Goal: Task Accomplishment & Management: Manage account settings

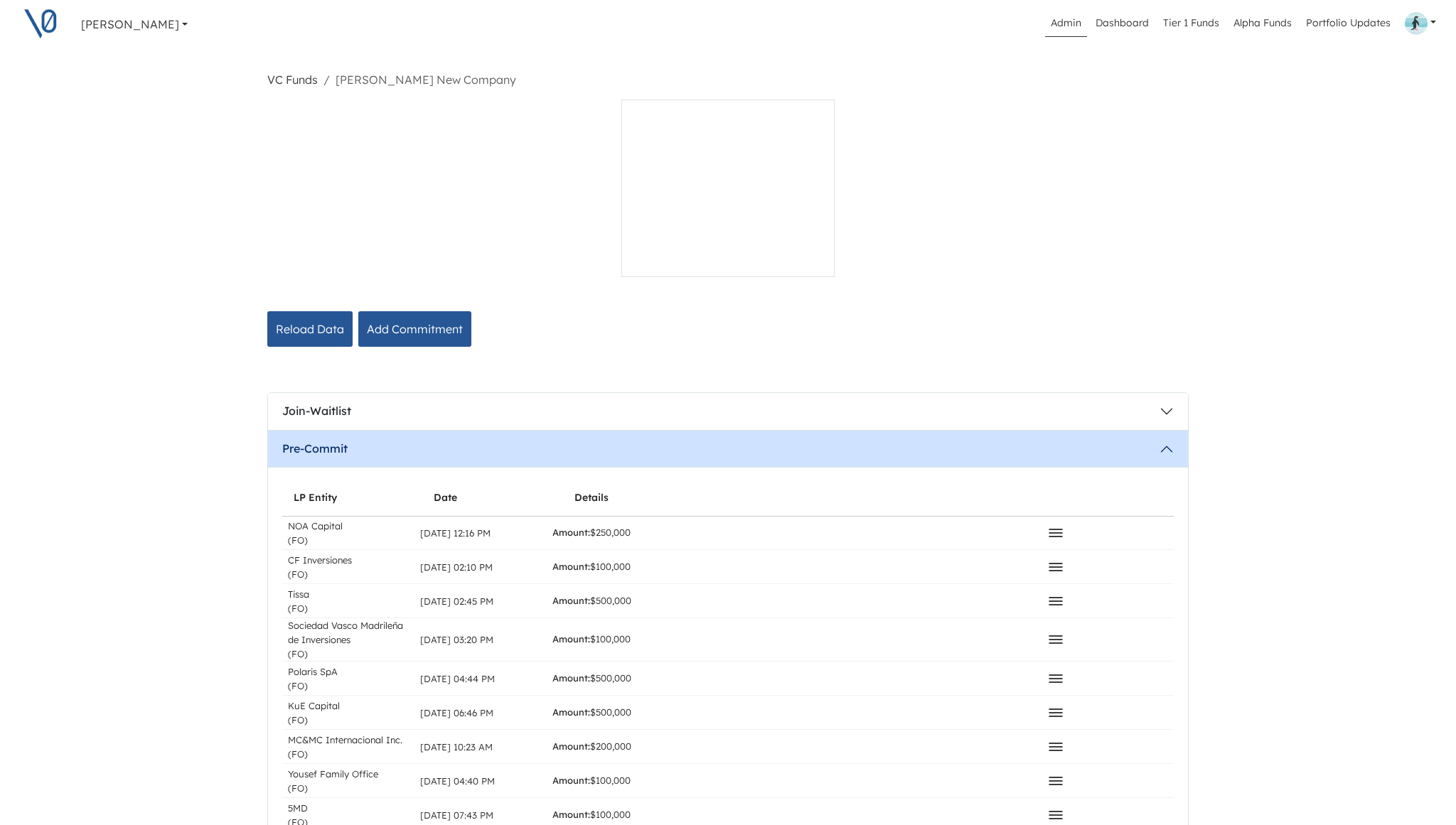
click at [289, 79] on link "VC Funds" at bounding box center [293, 79] width 51 height 14
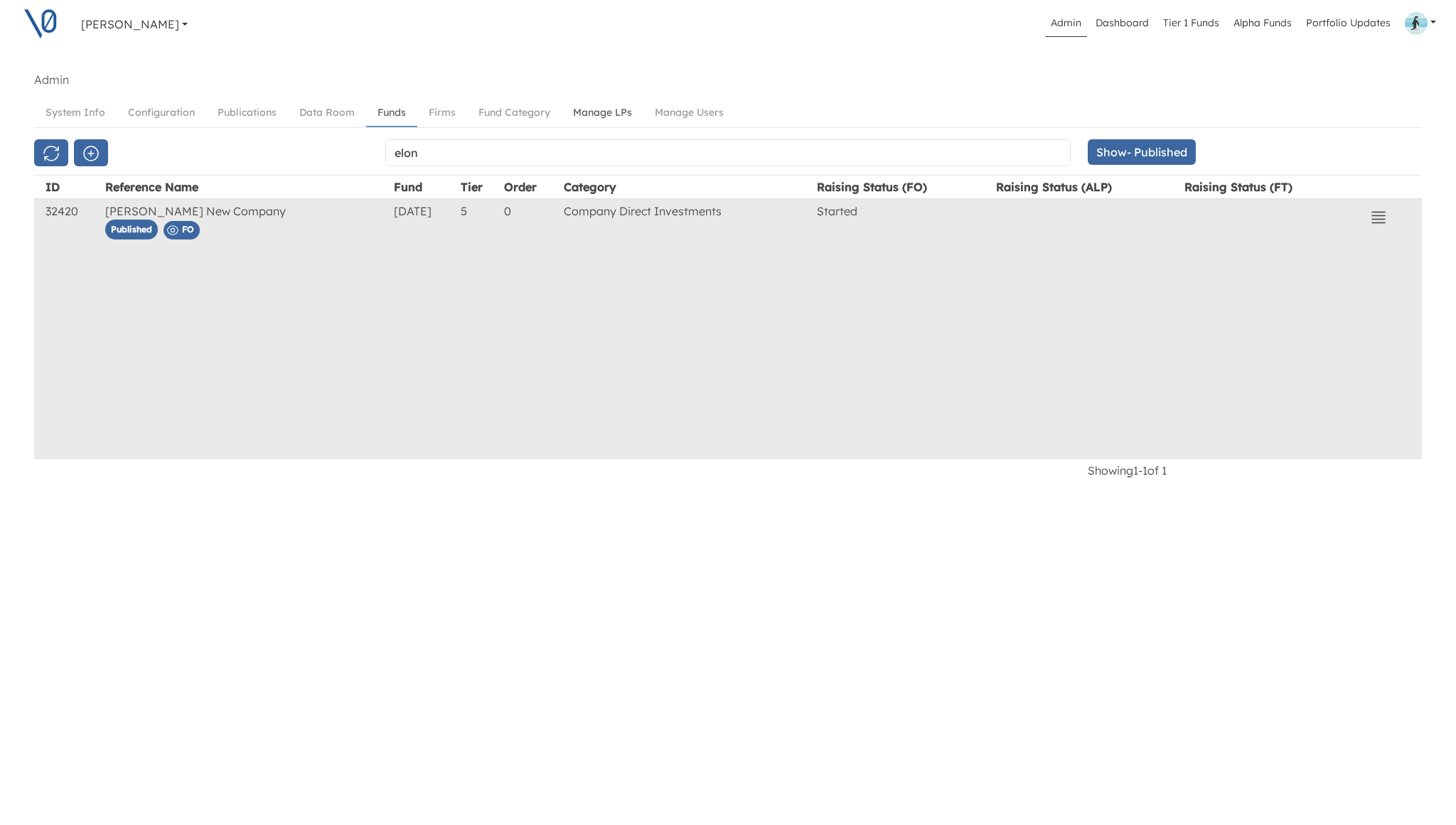
click at [583, 112] on link "Manage LPs" at bounding box center [603, 113] width 81 height 27
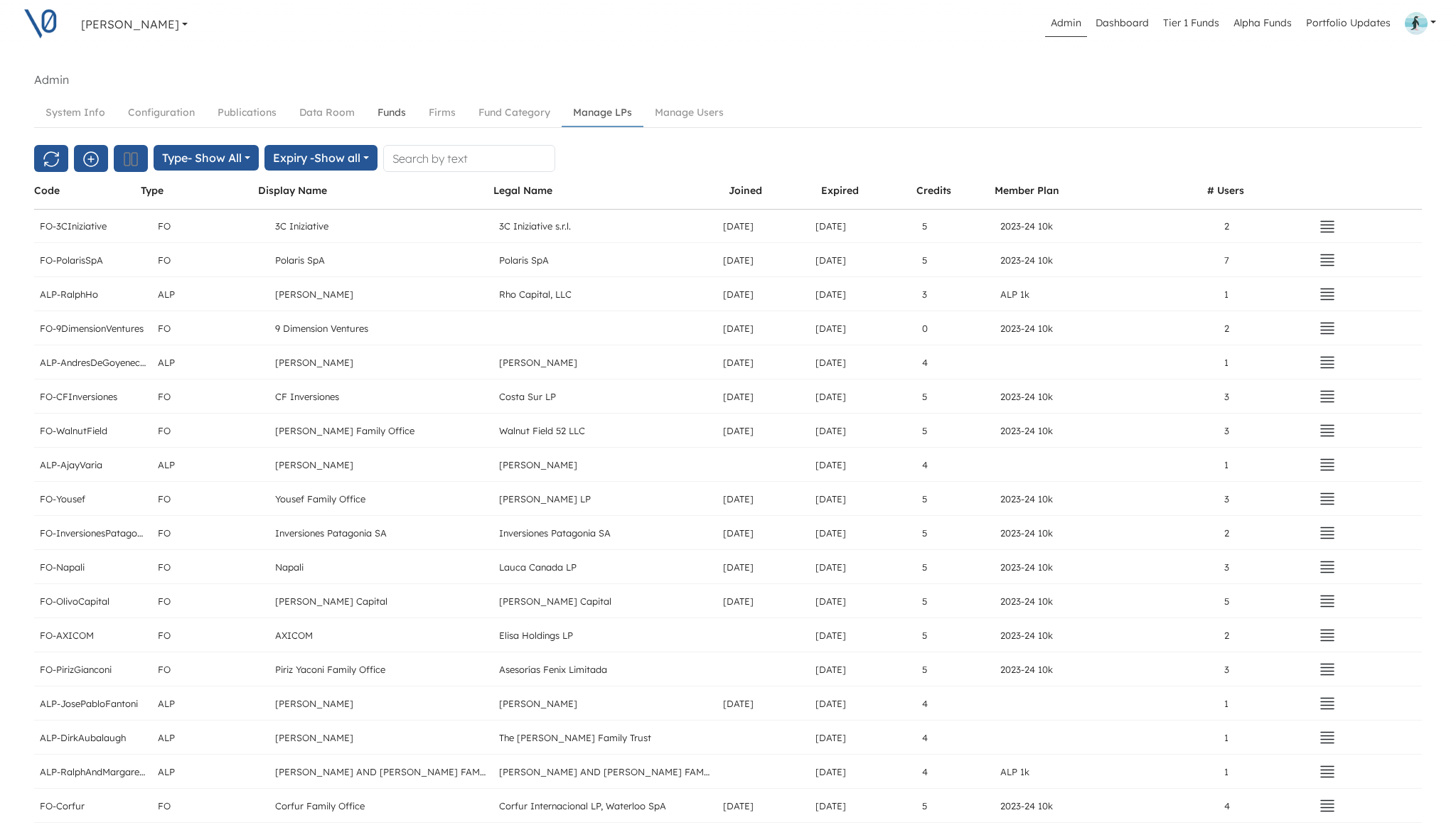
click at [383, 114] on link "Funds" at bounding box center [392, 113] width 52 height 27
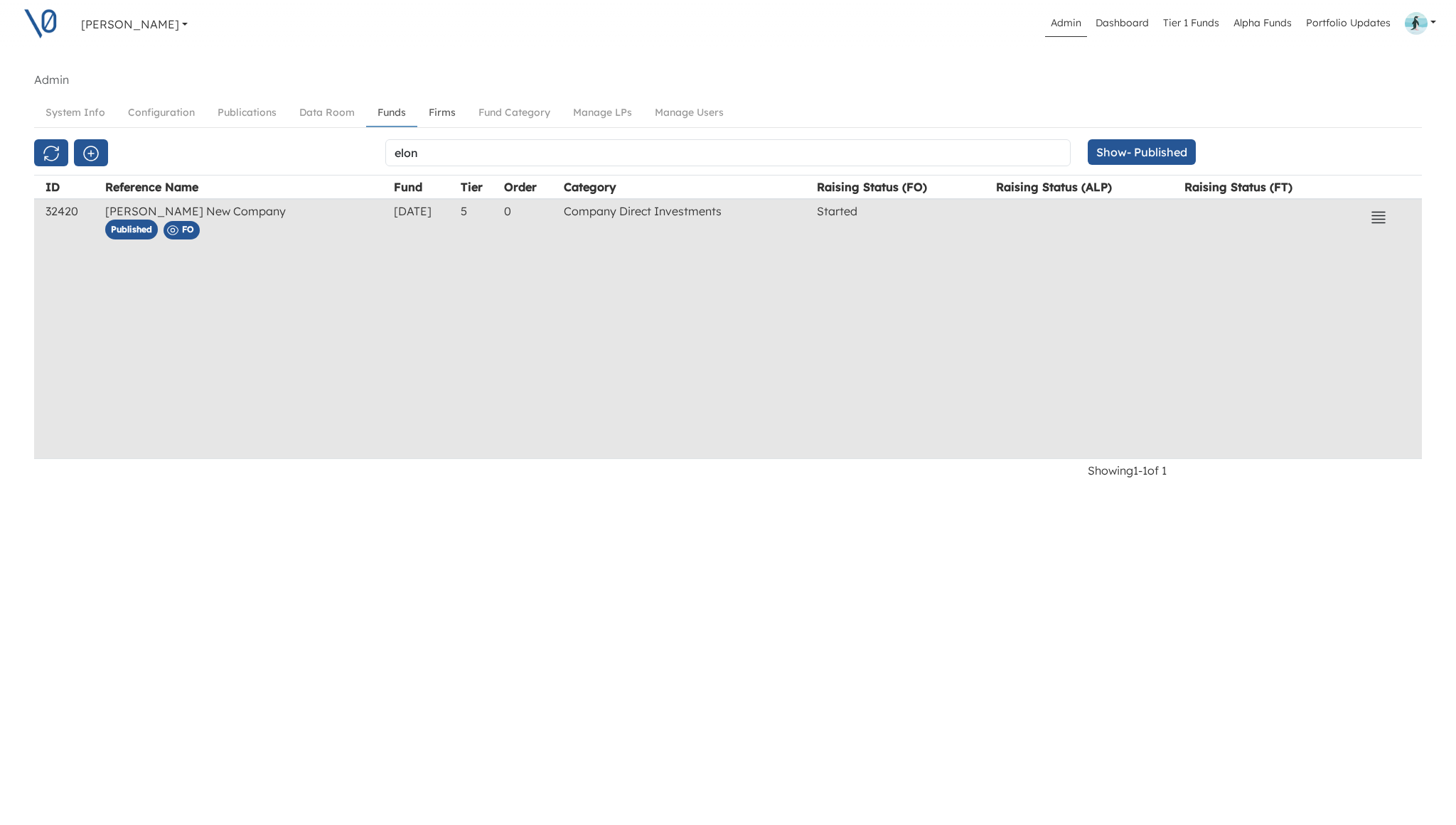
click at [450, 115] on link "Firms" at bounding box center [442, 113] width 50 height 27
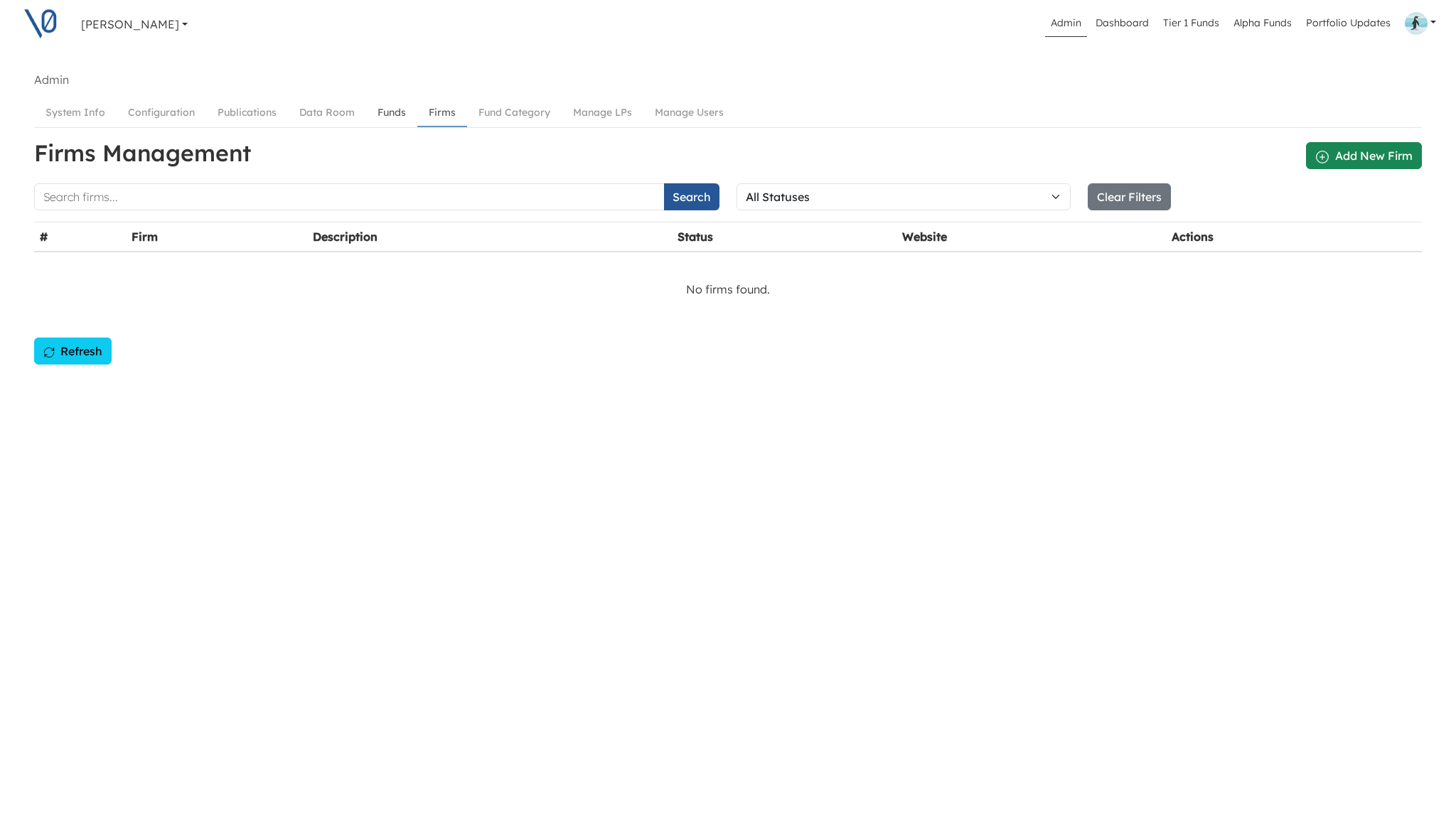
click at [386, 115] on link "Funds" at bounding box center [392, 113] width 52 height 27
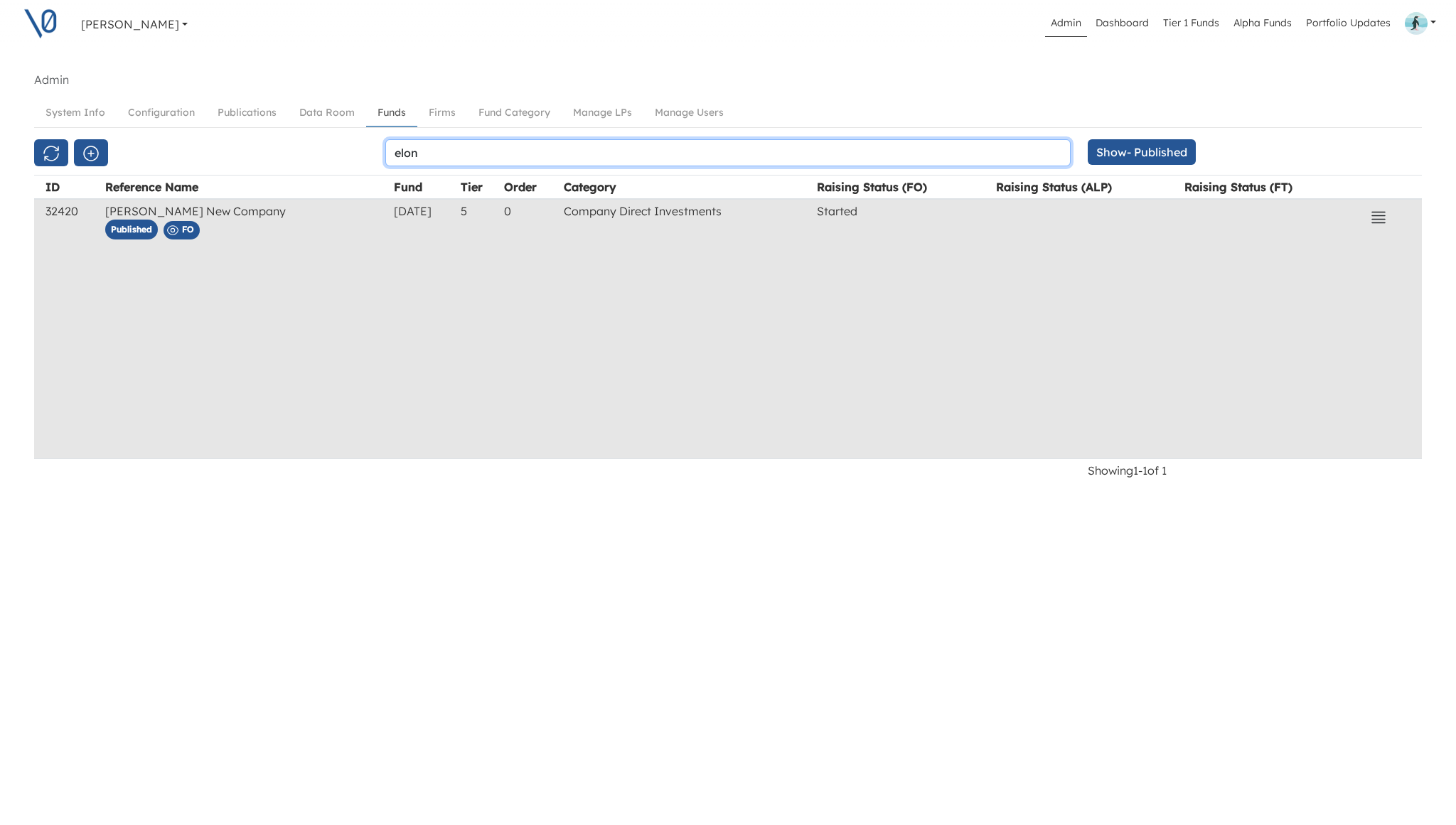
click at [517, 144] on input "elon" at bounding box center [728, 153] width 686 height 27
click at [514, 150] on input "elon" at bounding box center [728, 153] width 686 height 27
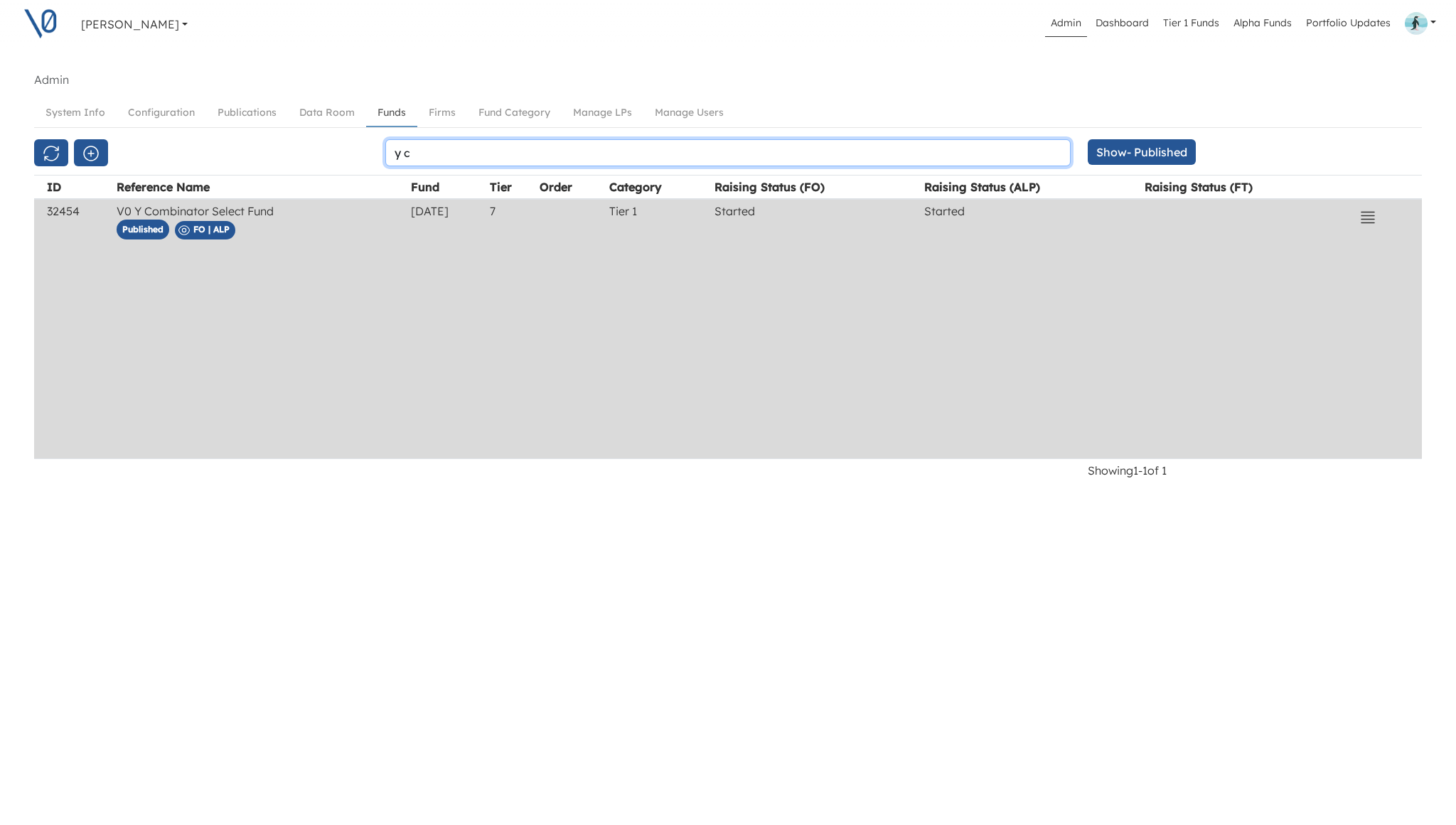
type input "y c"
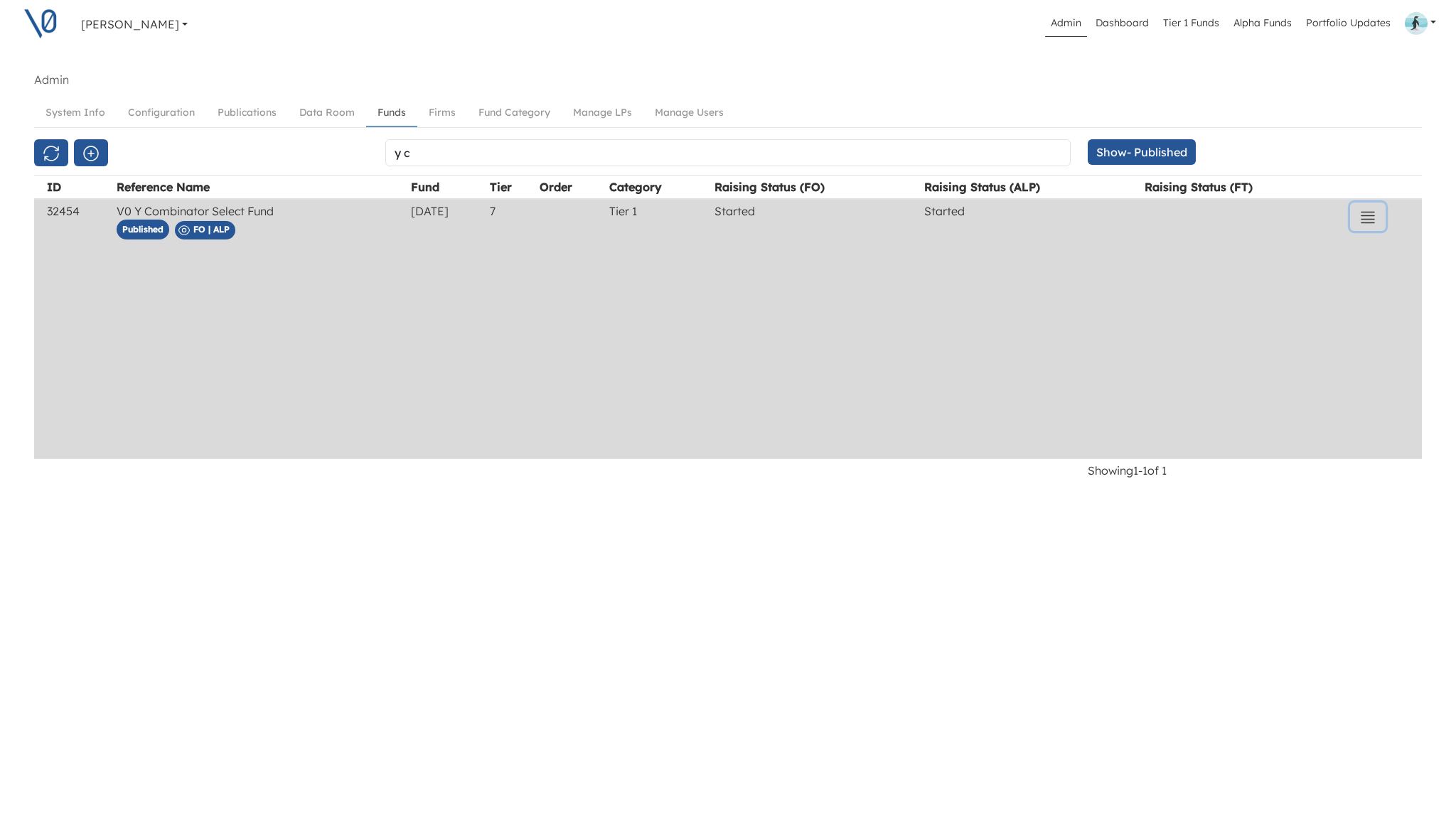
click at [1369, 214] on icon "button" at bounding box center [1368, 218] width 17 height 17
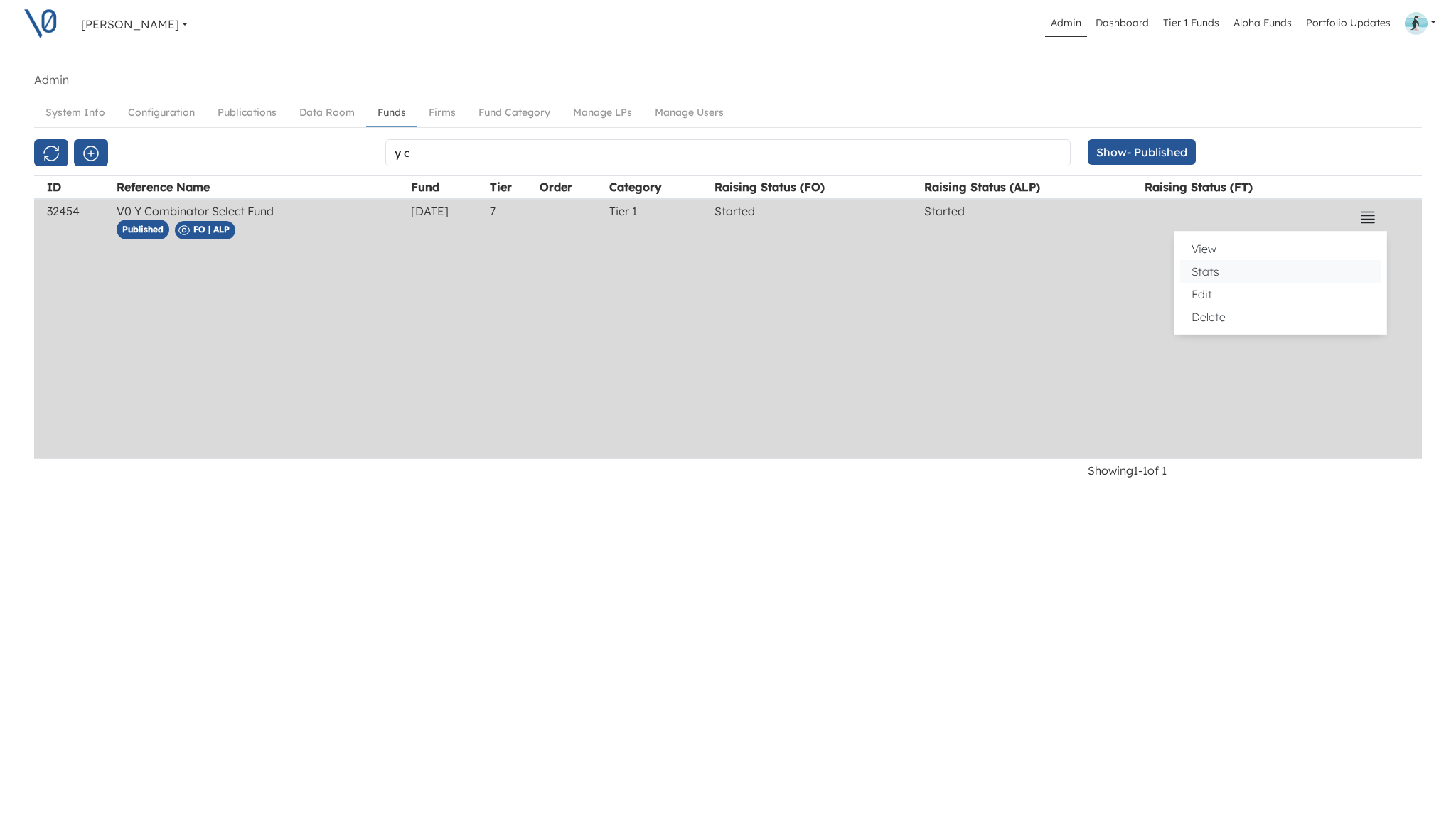
click at [1264, 273] on button "Stats" at bounding box center [1280, 271] width 200 height 22
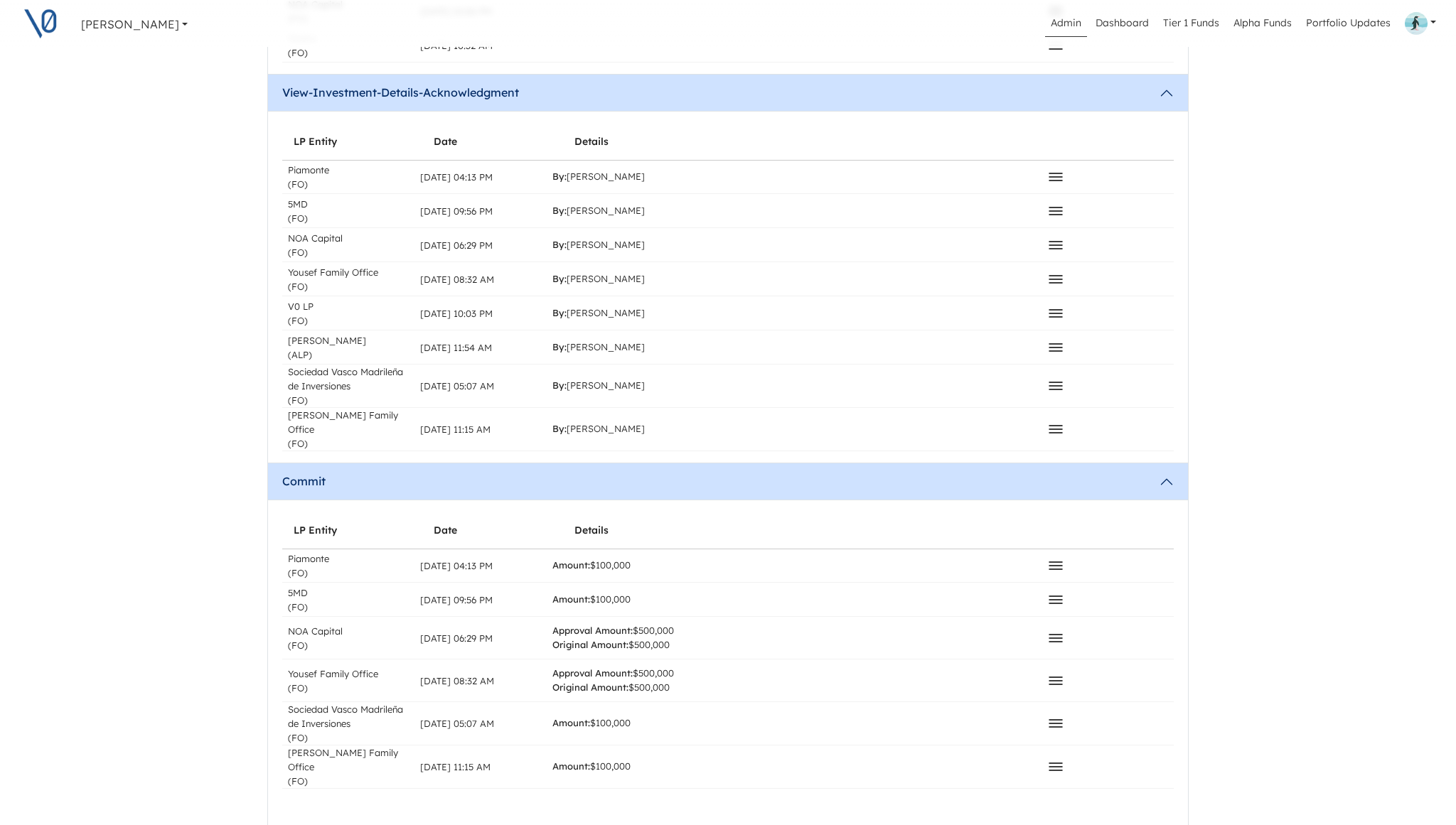
scroll to position [1263, 0]
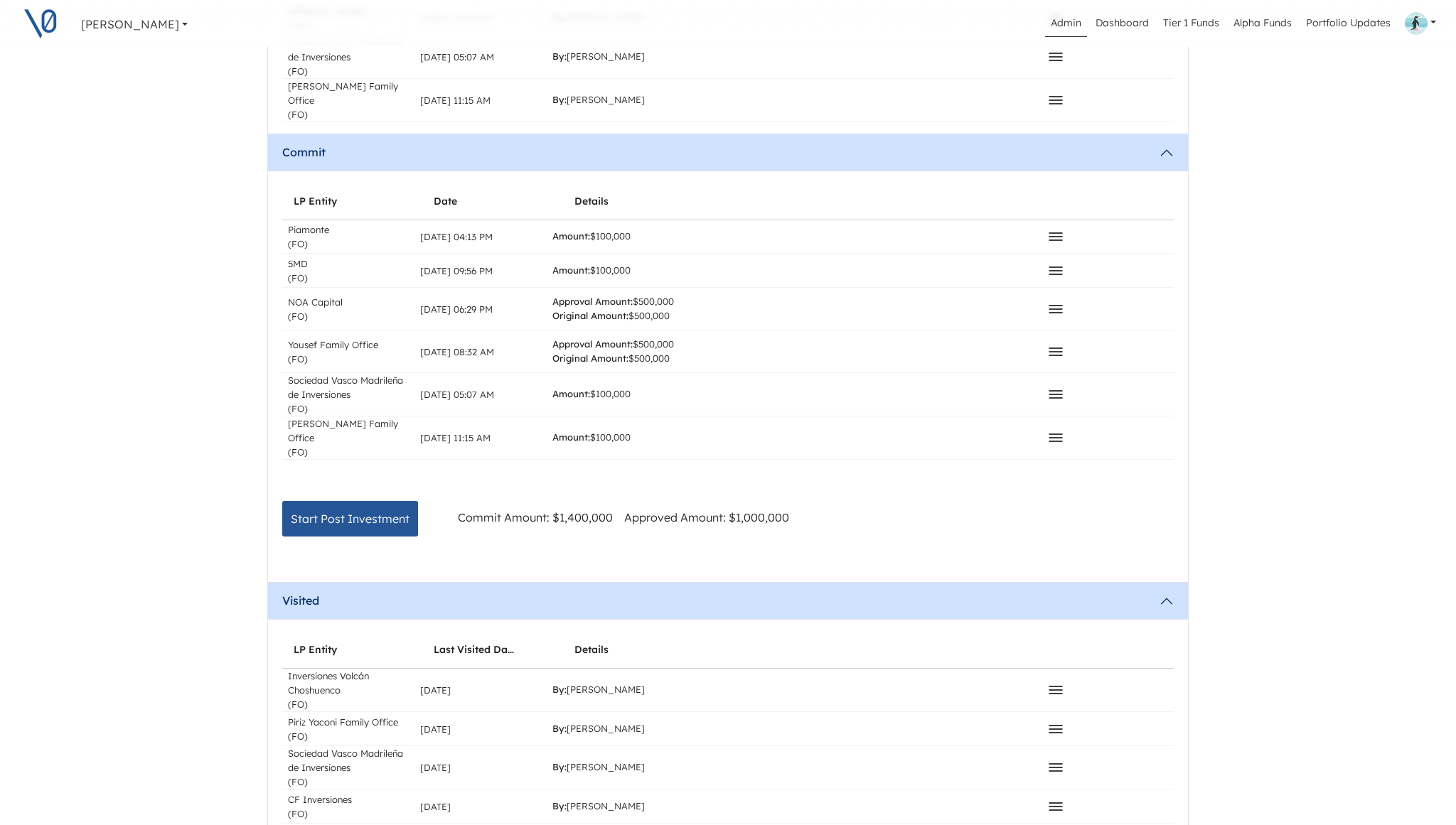
click at [1052, 348] on icon at bounding box center [1055, 351] width 12 height 7
click at [908, 366] on button "Approve" at bounding box center [957, 376] width 200 height 20
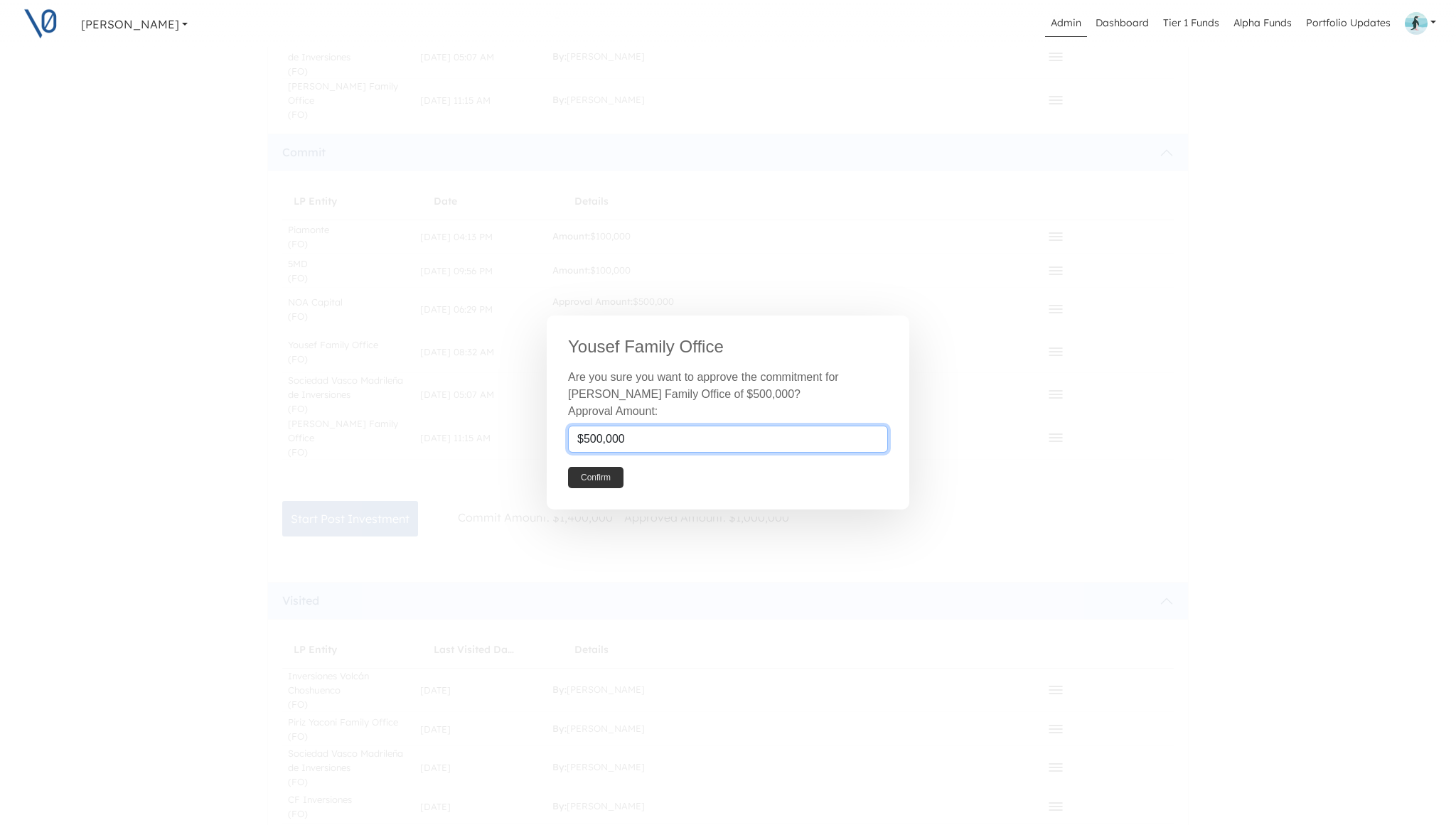
click at [588, 437] on input "$500,000" at bounding box center [728, 439] width 320 height 27
type input "$600,000"
click at [600, 478] on button "Confirm" at bounding box center [596, 478] width 56 height 22
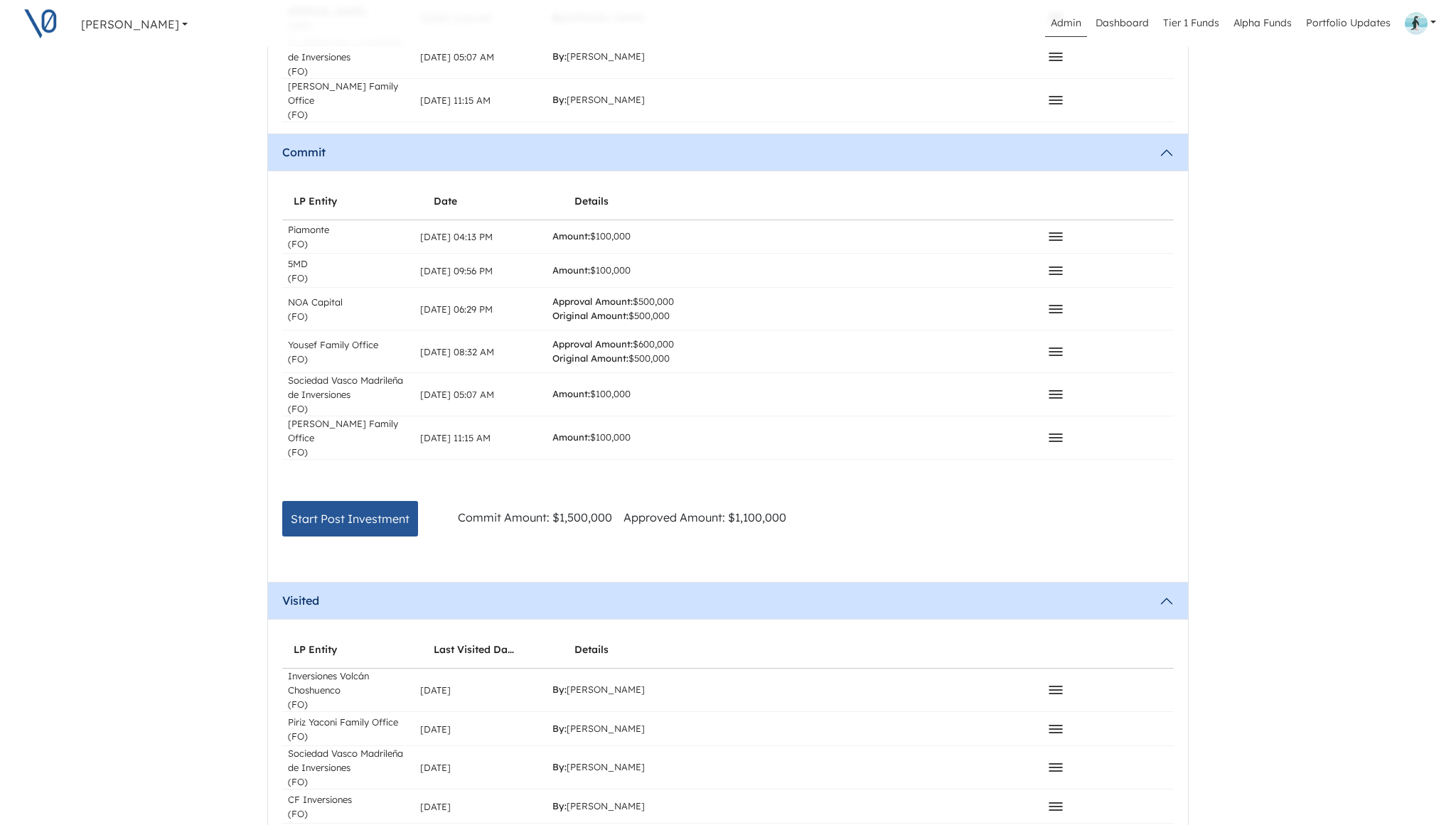
click at [1059, 391] on icon at bounding box center [1055, 395] width 12 height 7
click at [942, 320] on button "Approve" at bounding box center [957, 330] width 200 height 20
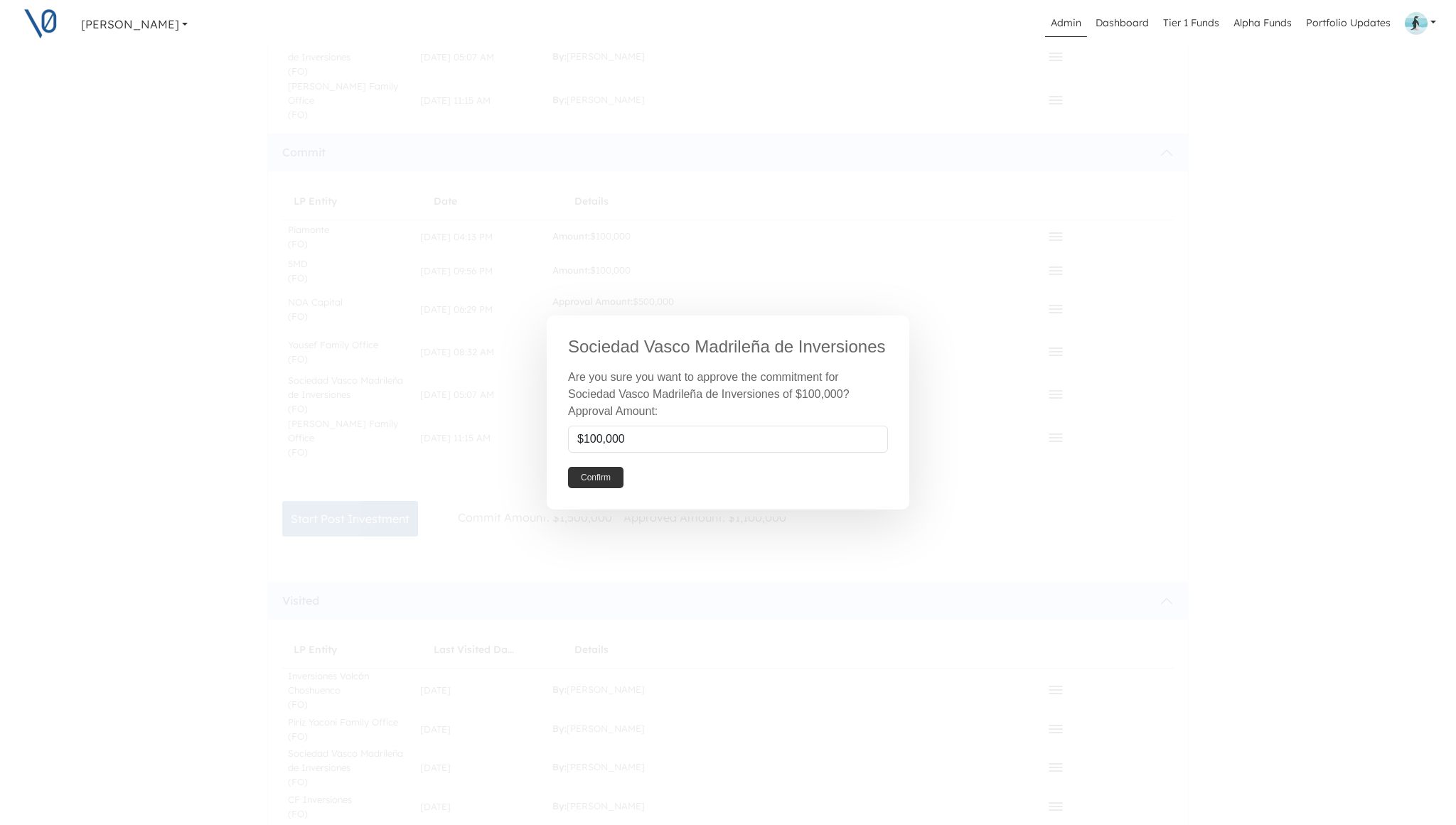
click at [591, 469] on button "Confirm" at bounding box center [596, 478] width 56 height 22
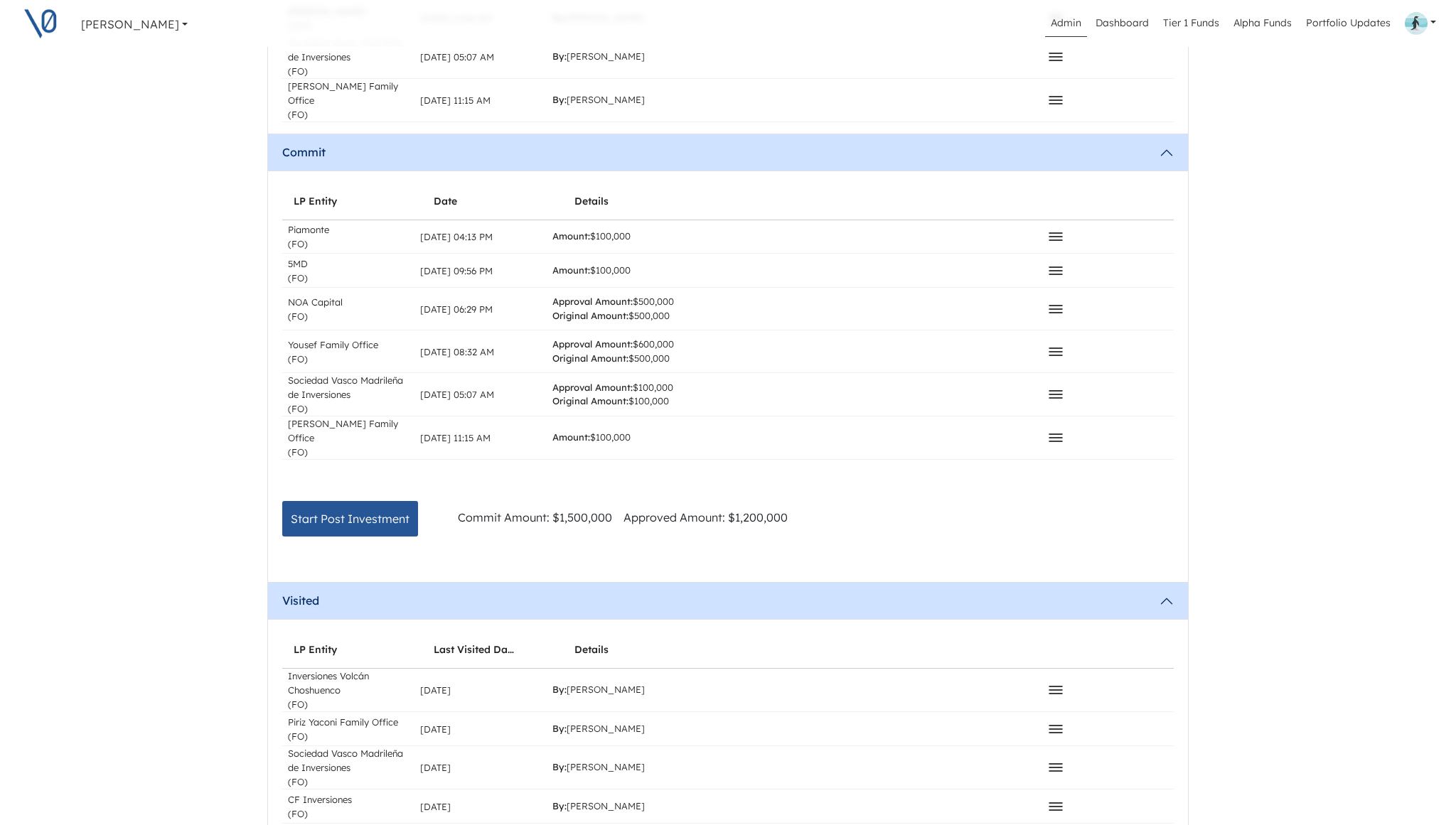
click at [1057, 430] on icon at bounding box center [1055, 438] width 17 height 17
click at [933, 368] on button "Approve" at bounding box center [957, 378] width 200 height 20
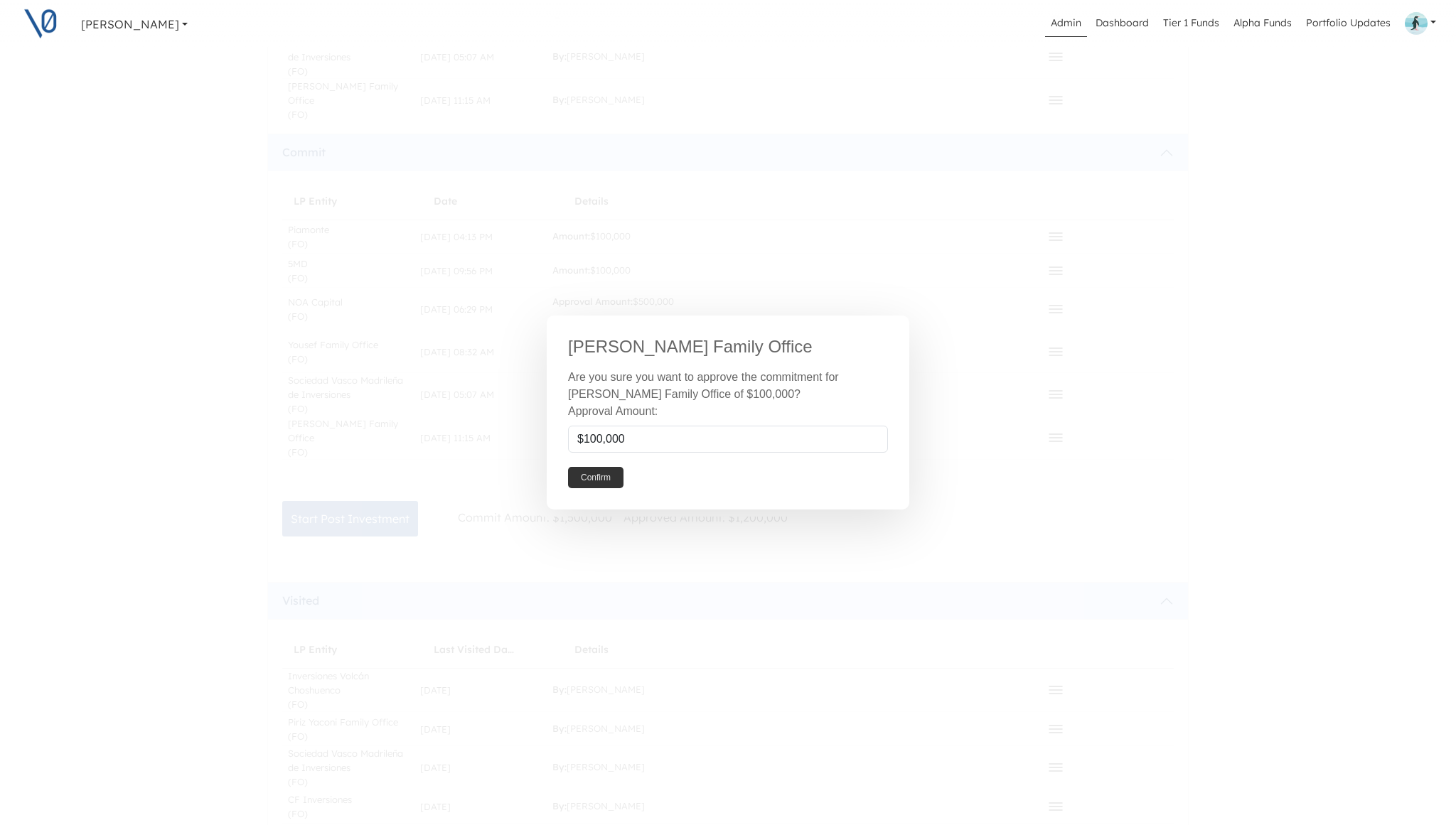
click at [595, 479] on button "Confirm" at bounding box center [596, 478] width 56 height 22
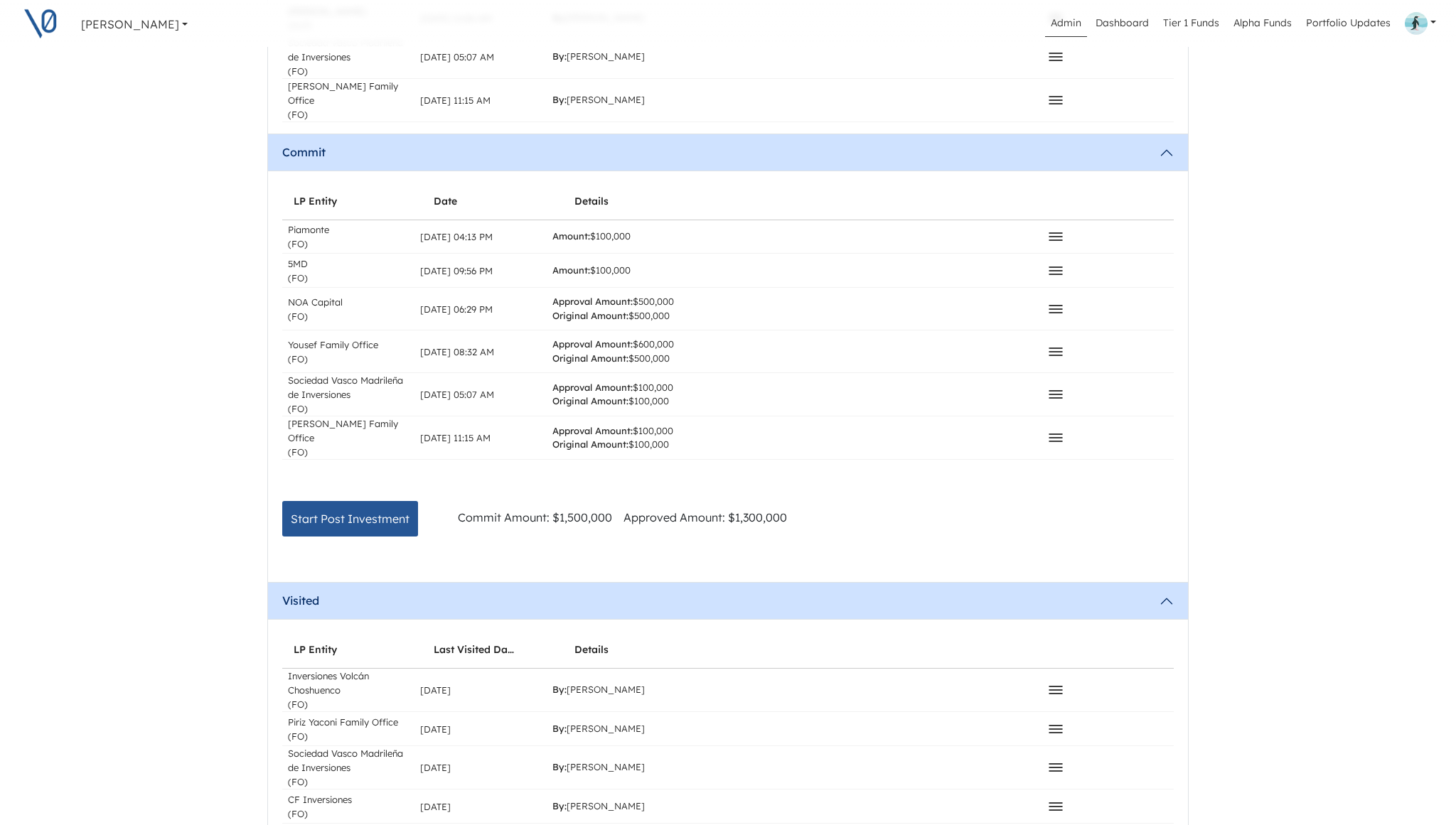
click at [1055, 263] on icon at bounding box center [1055, 271] width 17 height 17
click at [986, 286] on button "Approve" at bounding box center [957, 296] width 200 height 20
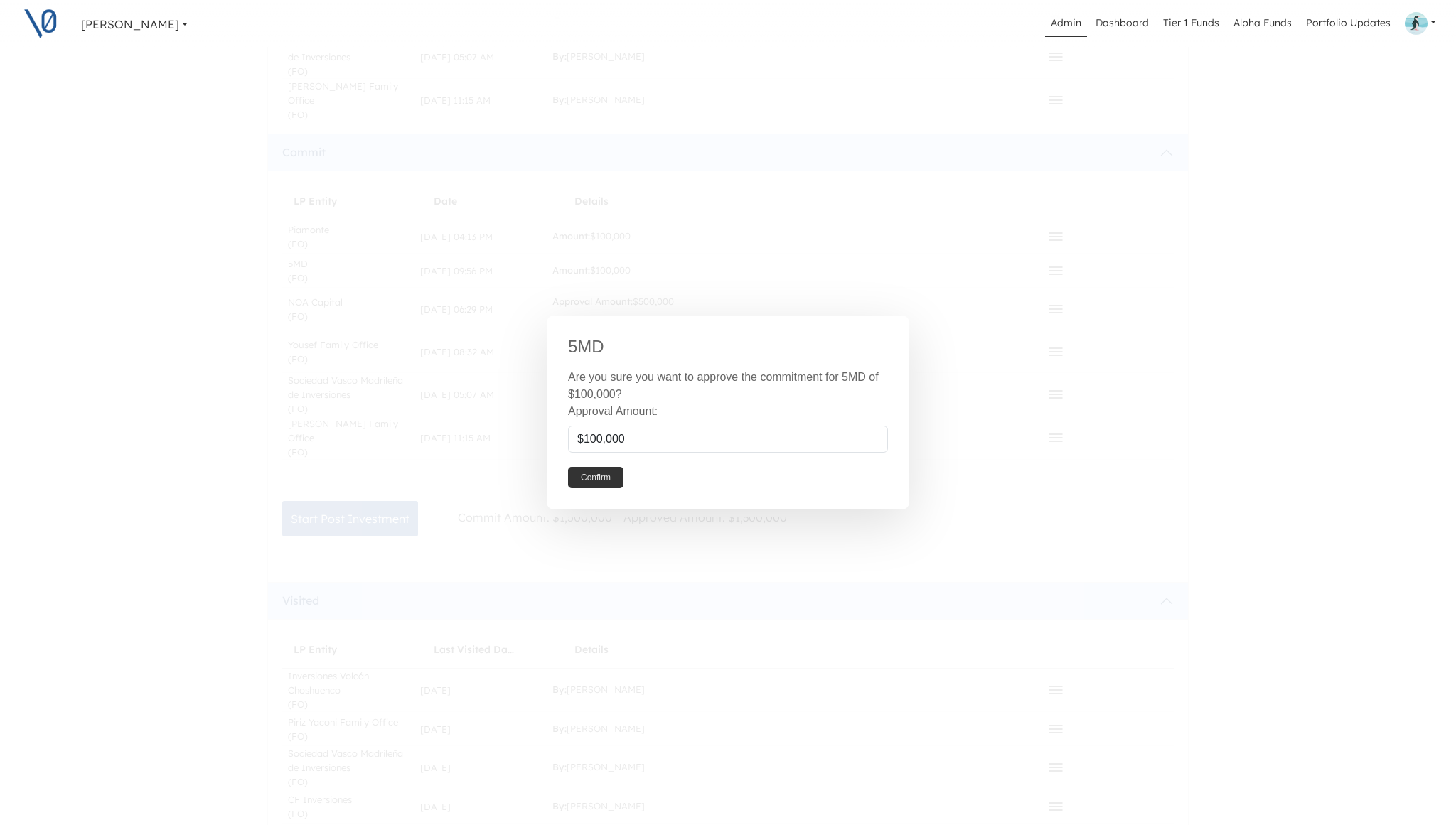
click at [607, 479] on button "Confirm" at bounding box center [596, 478] width 56 height 22
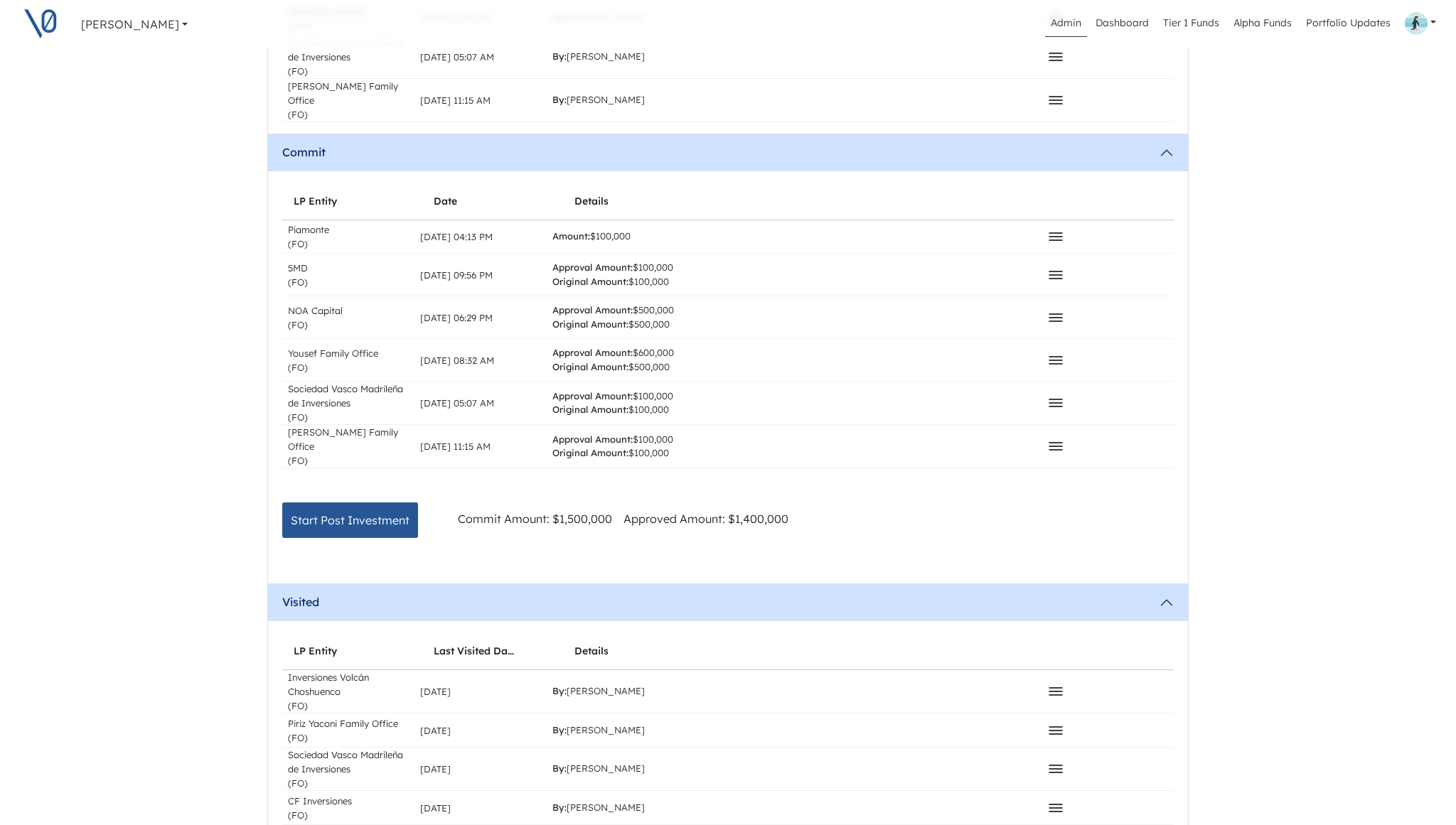
click at [1058, 228] on icon at bounding box center [1055, 237] width 17 height 17
click at [982, 252] on button "Approve" at bounding box center [957, 262] width 200 height 20
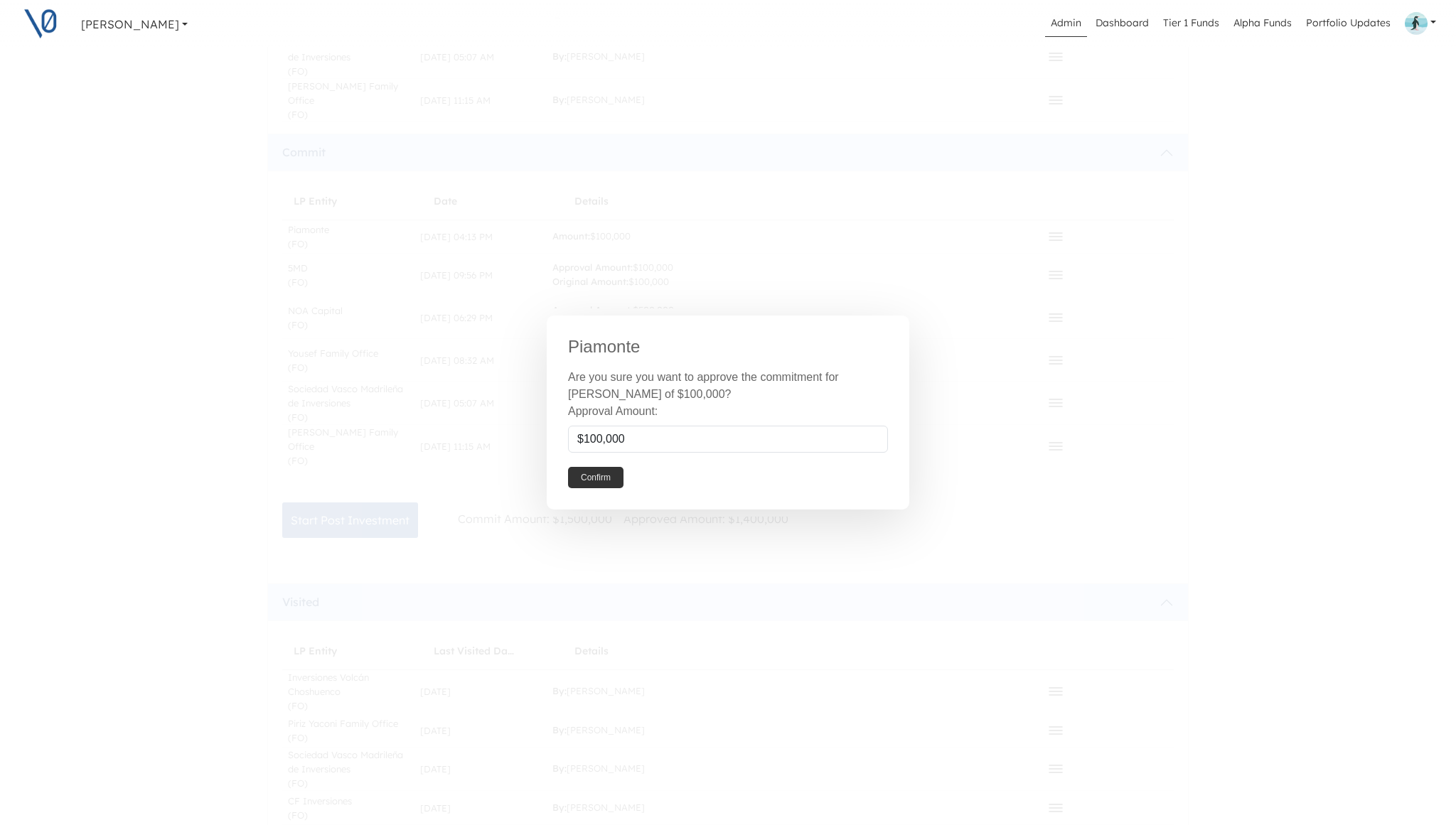
click at [600, 479] on button "Confirm" at bounding box center [596, 478] width 56 height 22
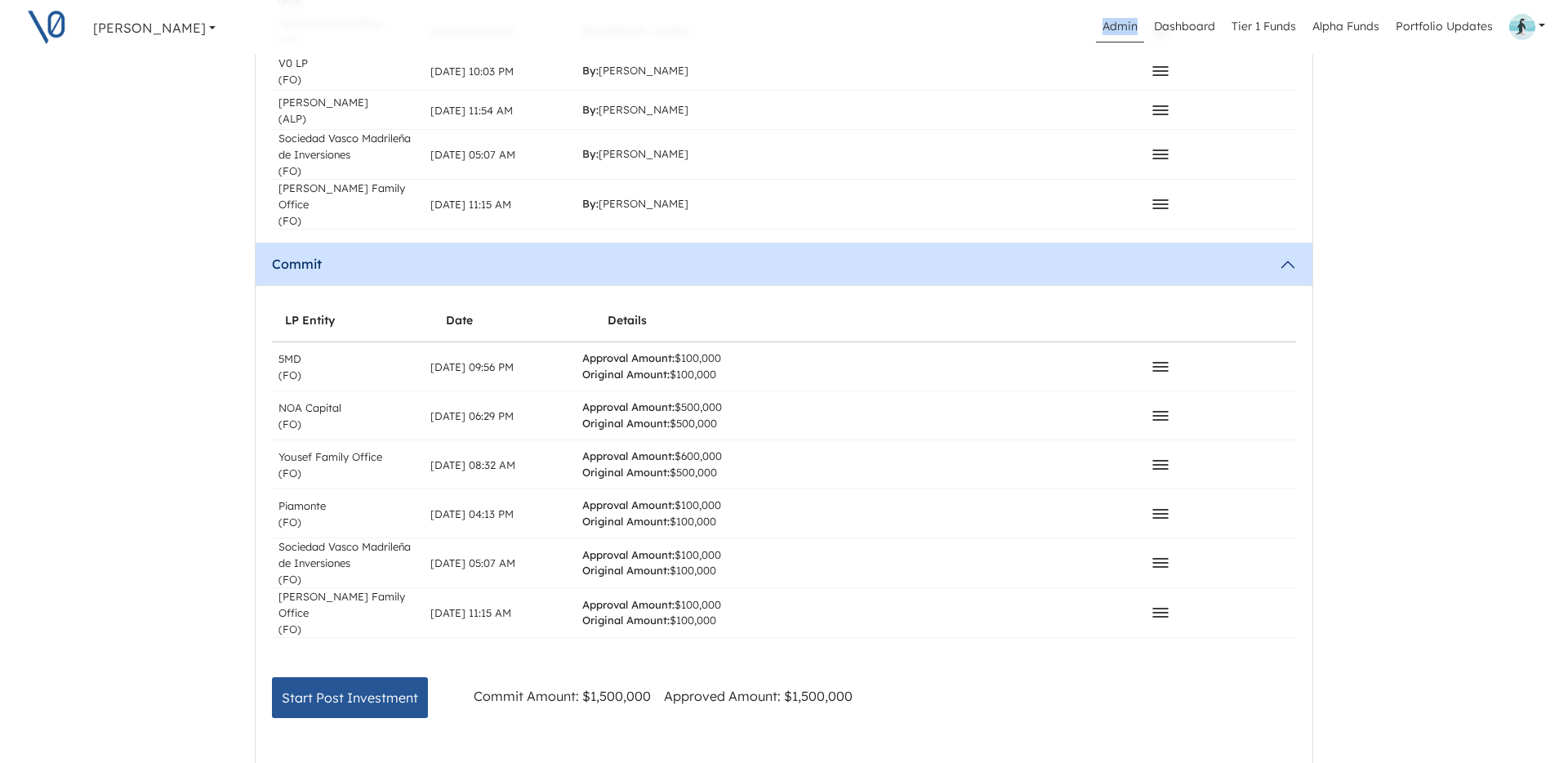
scroll to position [1373, 0]
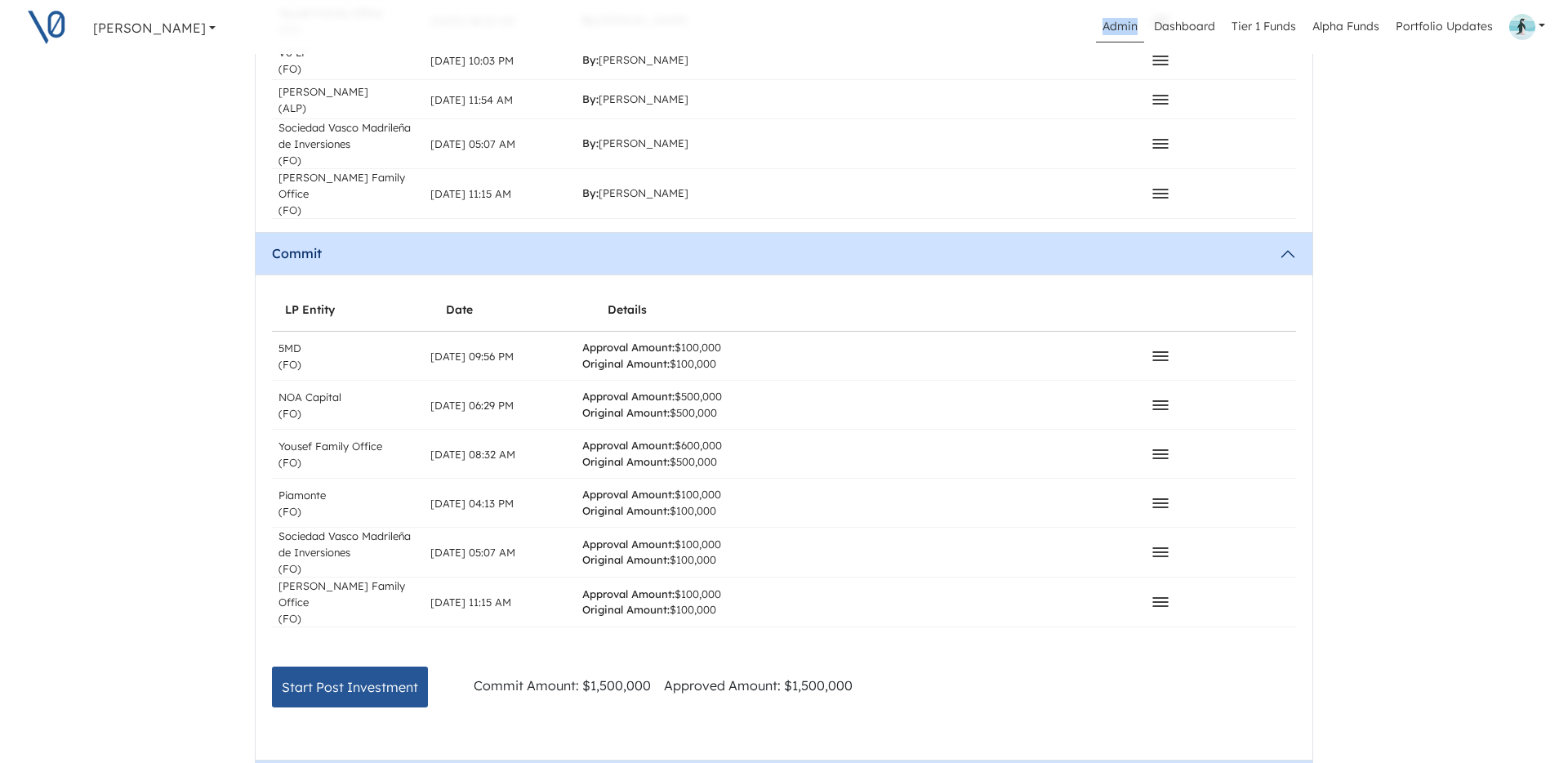
click at [324, 594] on div "[PERSON_NAME] Family Office (FO)" at bounding box center [347, 602] width 138 height 49
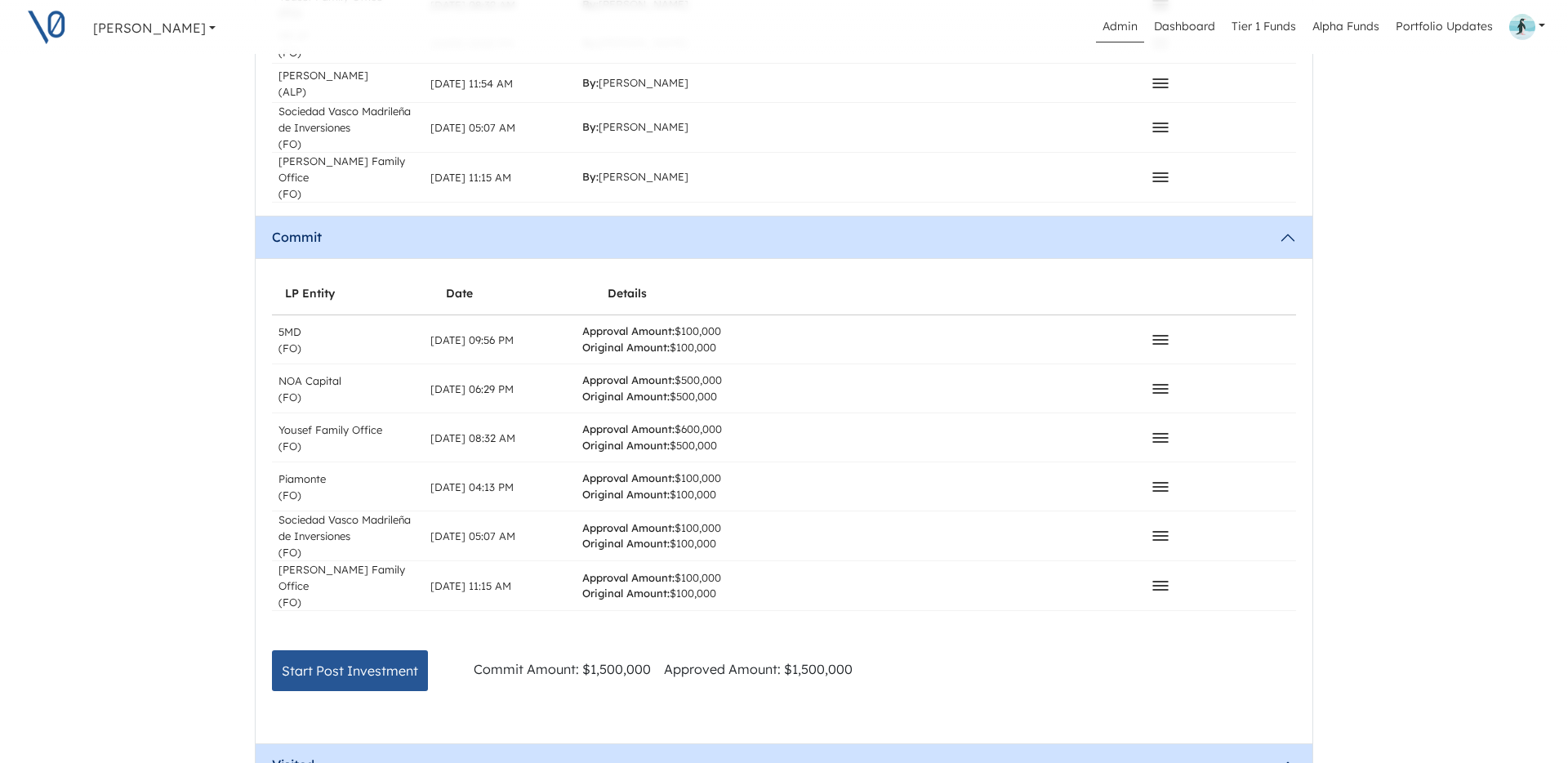
scroll to position [1391, 0]
click at [353, 516] on div "Sociedad Vasco Madrileña de Inversiones (FO)" at bounding box center [347, 534] width 138 height 49
click at [376, 510] on div "Sociedad Vasco Madrileña de Inversiones (FO)" at bounding box center [347, 534] width 138 height 49
copy div "Madrileña"
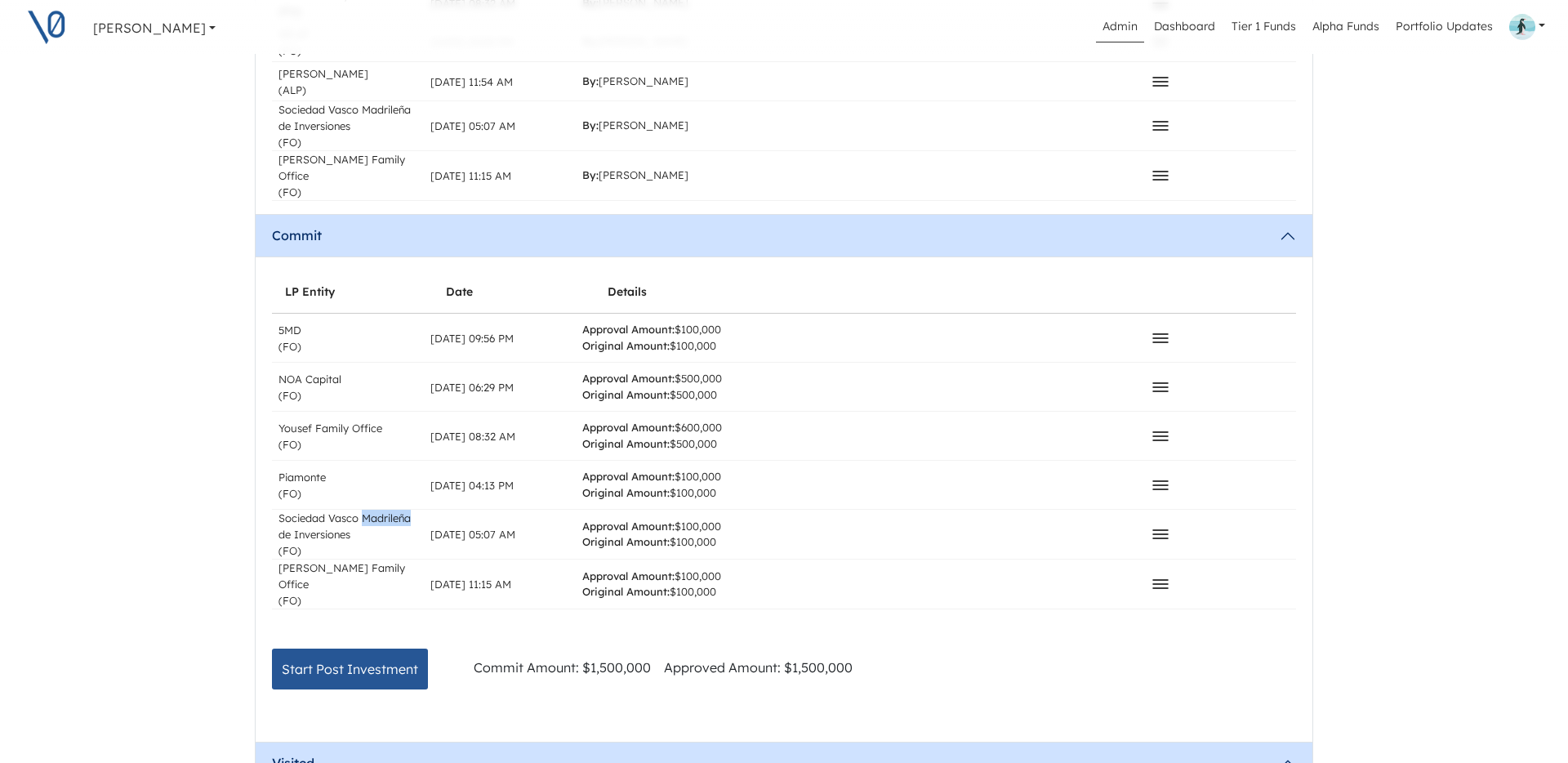
click at [321, 469] on div "Piamonte (FO)" at bounding box center [303, 485] width 48 height 32
copy div "Piamonte"
click at [293, 322] on div "5MD (FO)" at bounding box center [290, 338] width 23 height 32
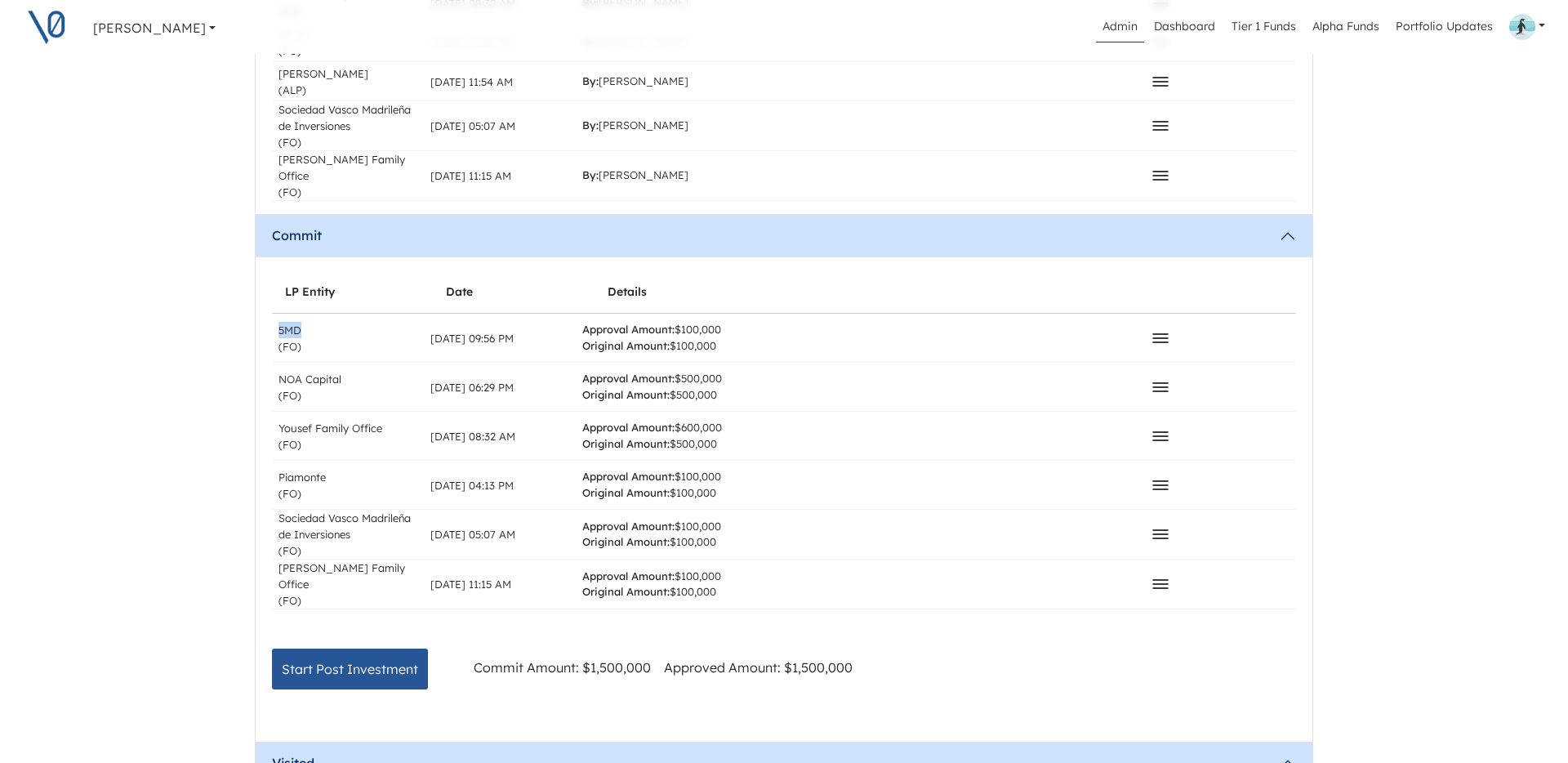
click at [718, 424] on div "Approval Amount: $600,000 Original Amount: $500,000" at bounding box center [652, 435] width 139 height 32
click at [1024, 516] on div "Approval Amount: $100,000 Original Amount: $100,000" at bounding box center [859, 534] width 568 height 49
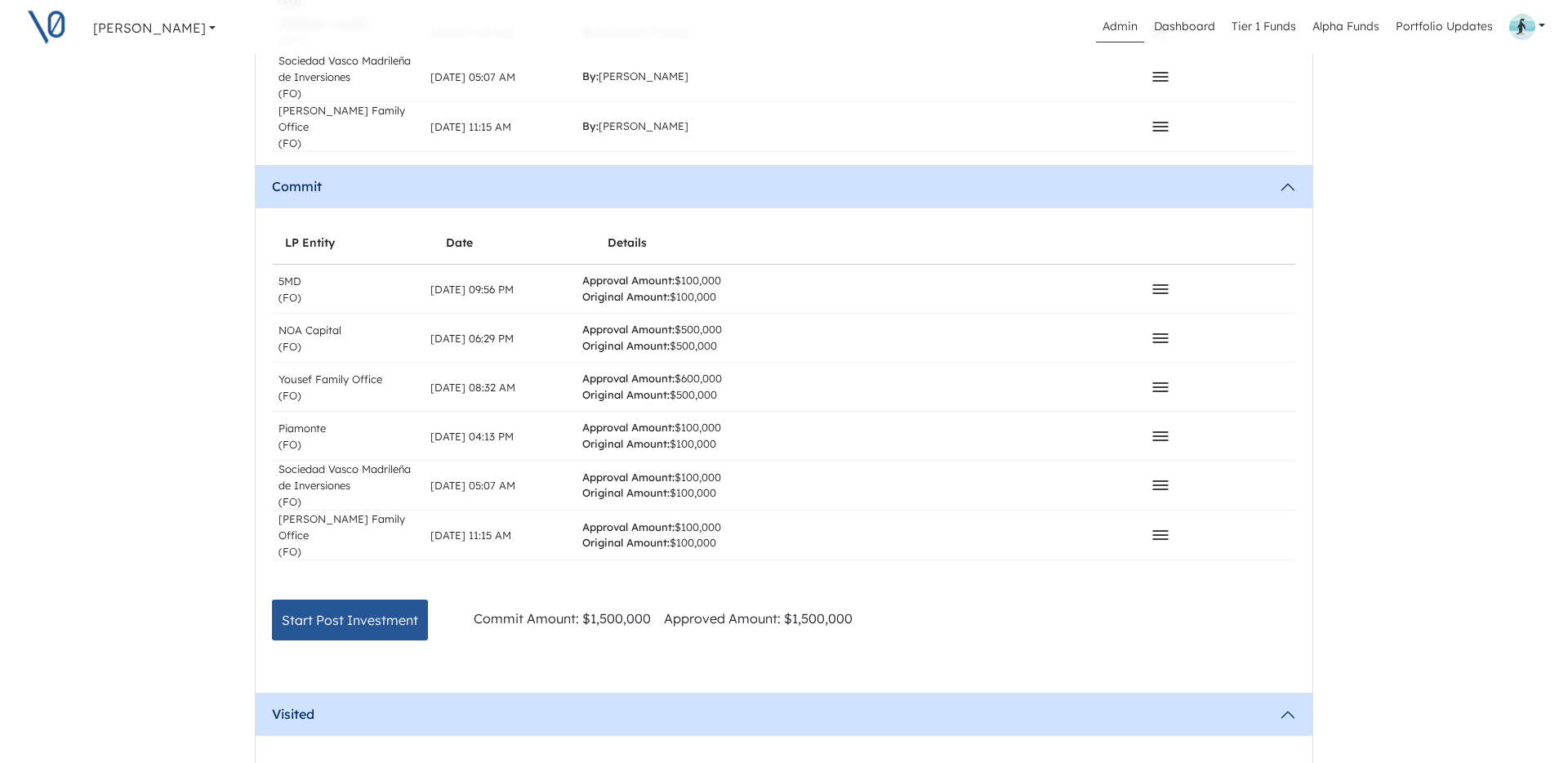
scroll to position [1439, 0]
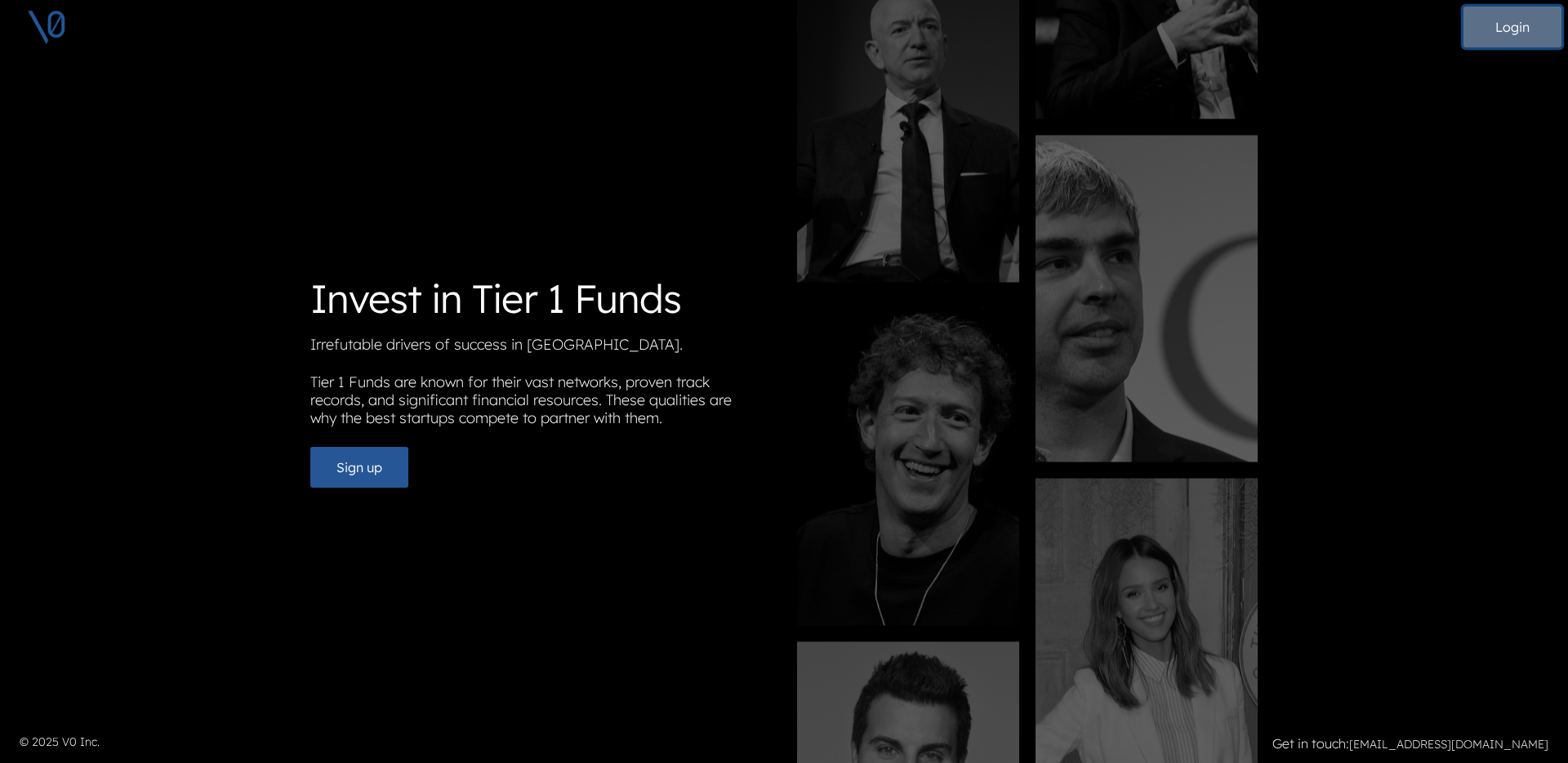
click at [1487, 33] on button "Login" at bounding box center [1512, 27] width 98 height 41
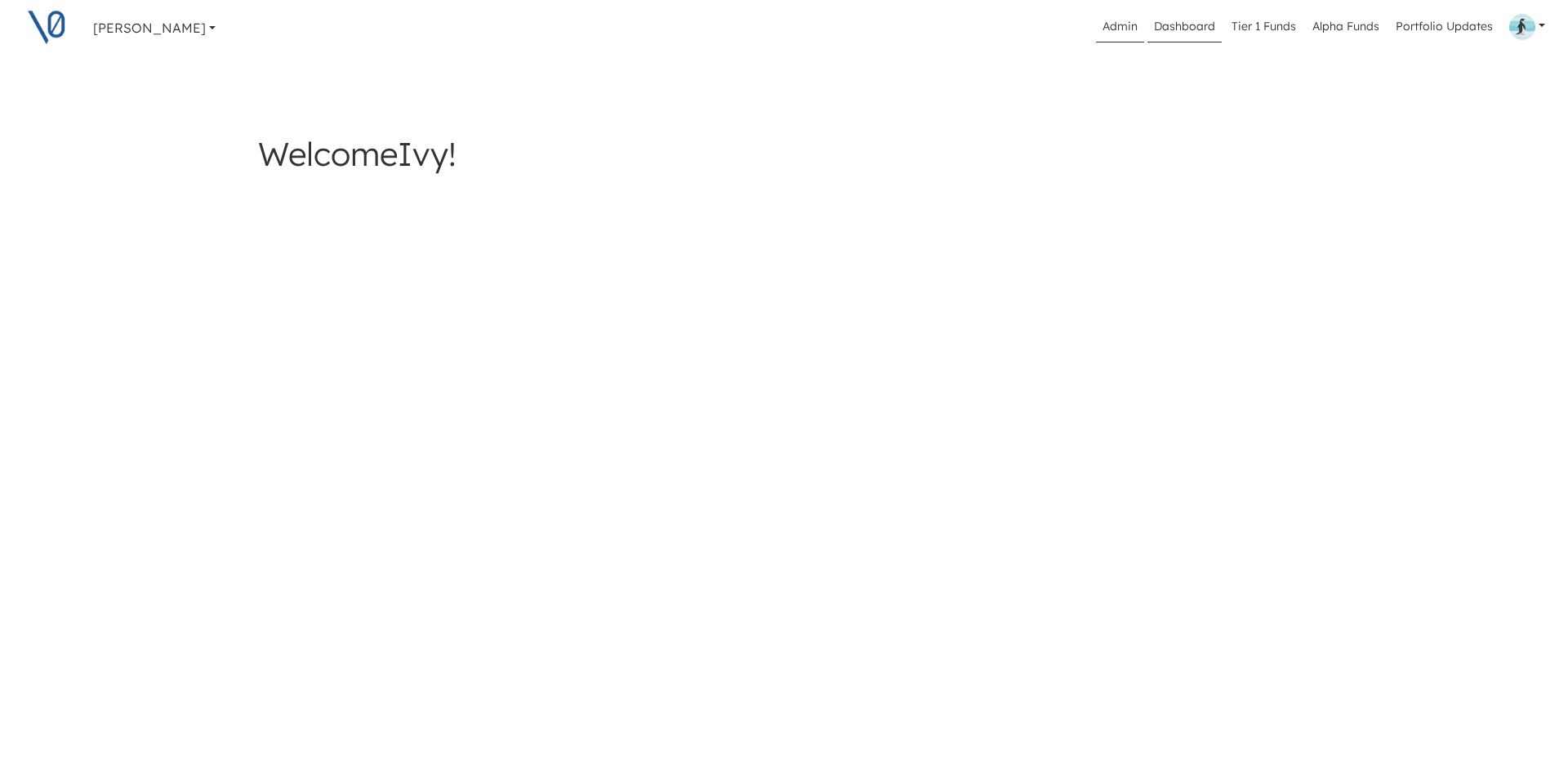
click at [1127, 26] on link "Admin" at bounding box center [1119, 27] width 48 height 32
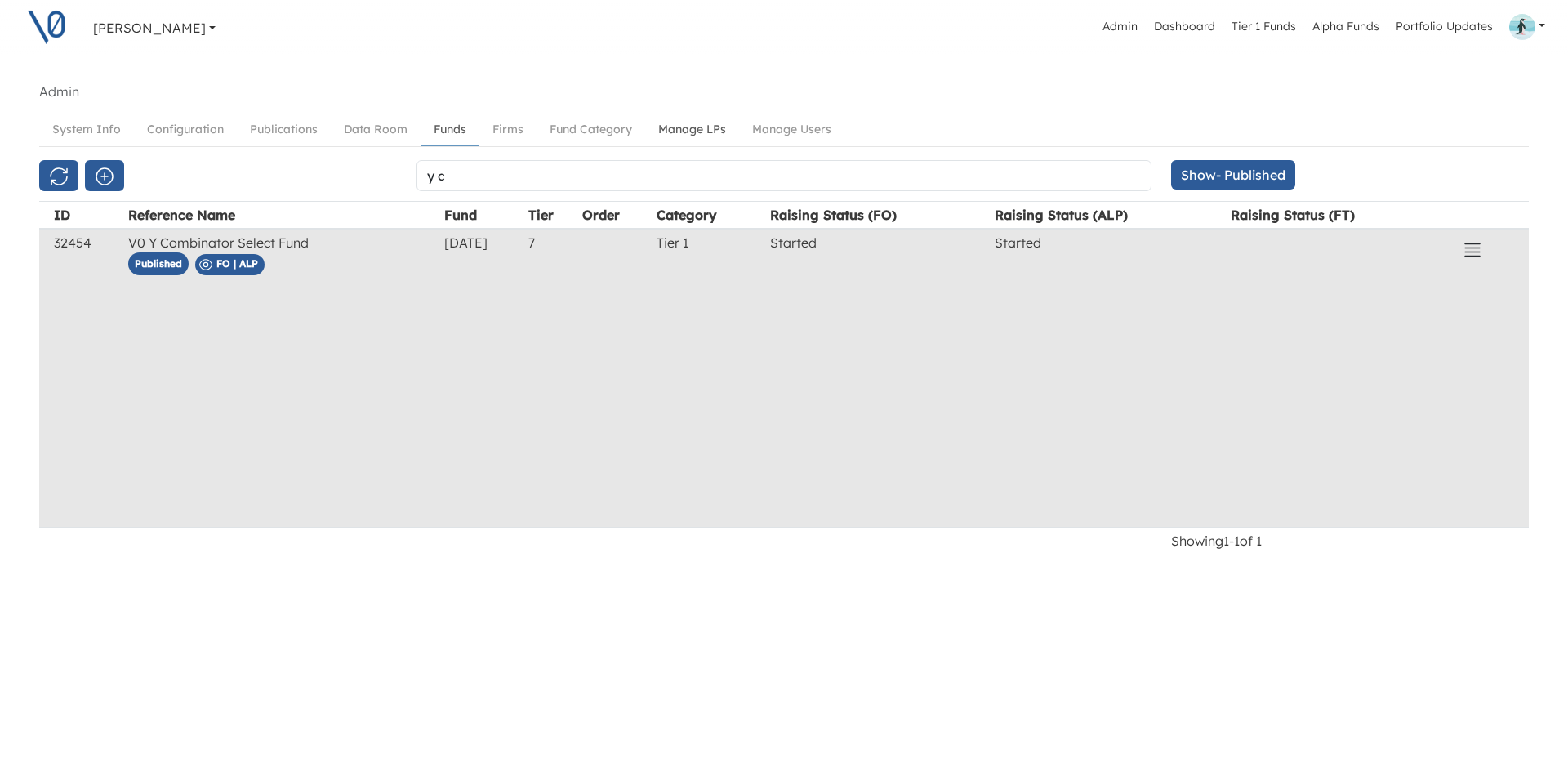
click at [702, 129] on link "Manage LPs" at bounding box center [692, 130] width 94 height 31
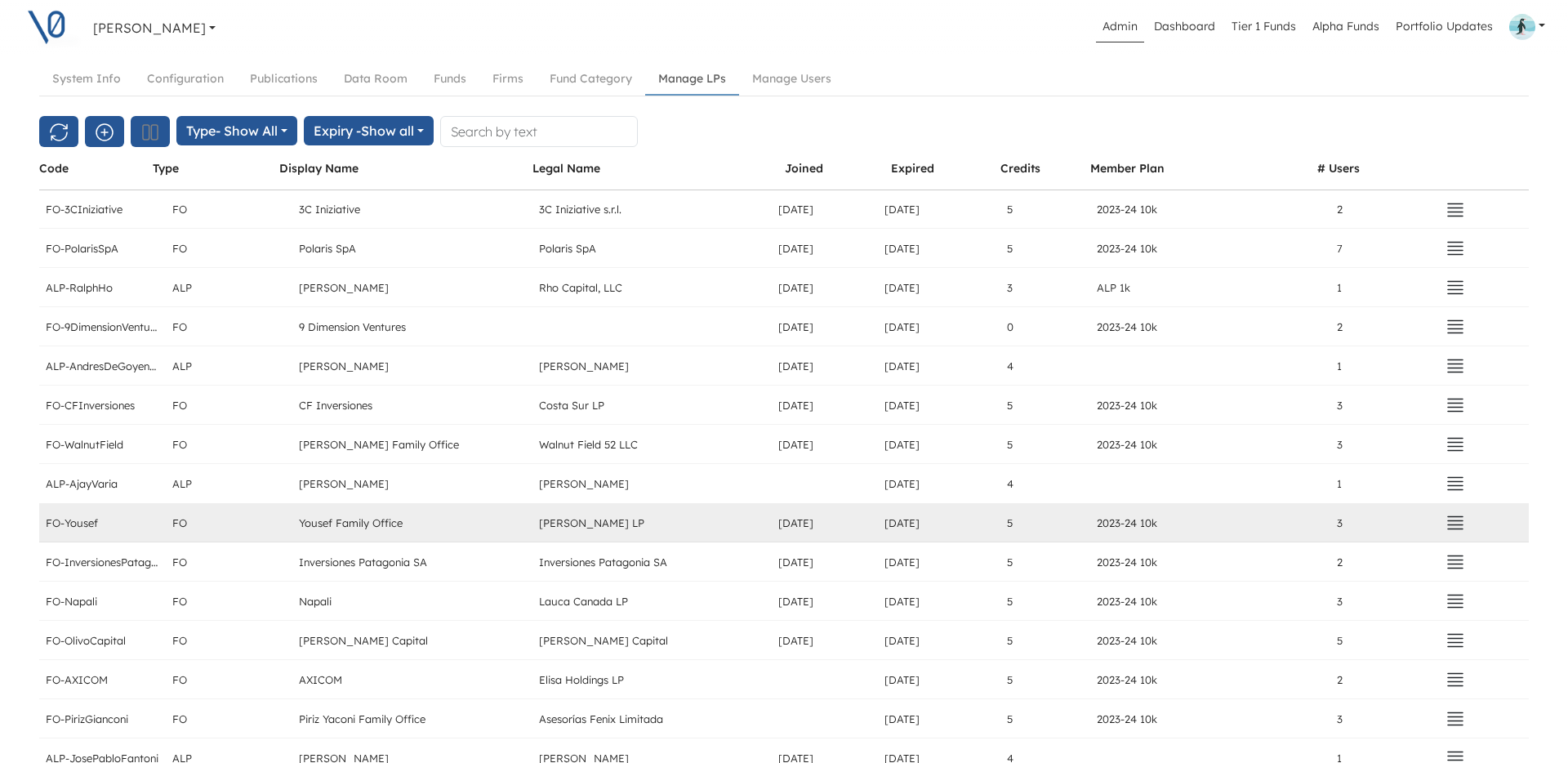
scroll to position [53, 0]
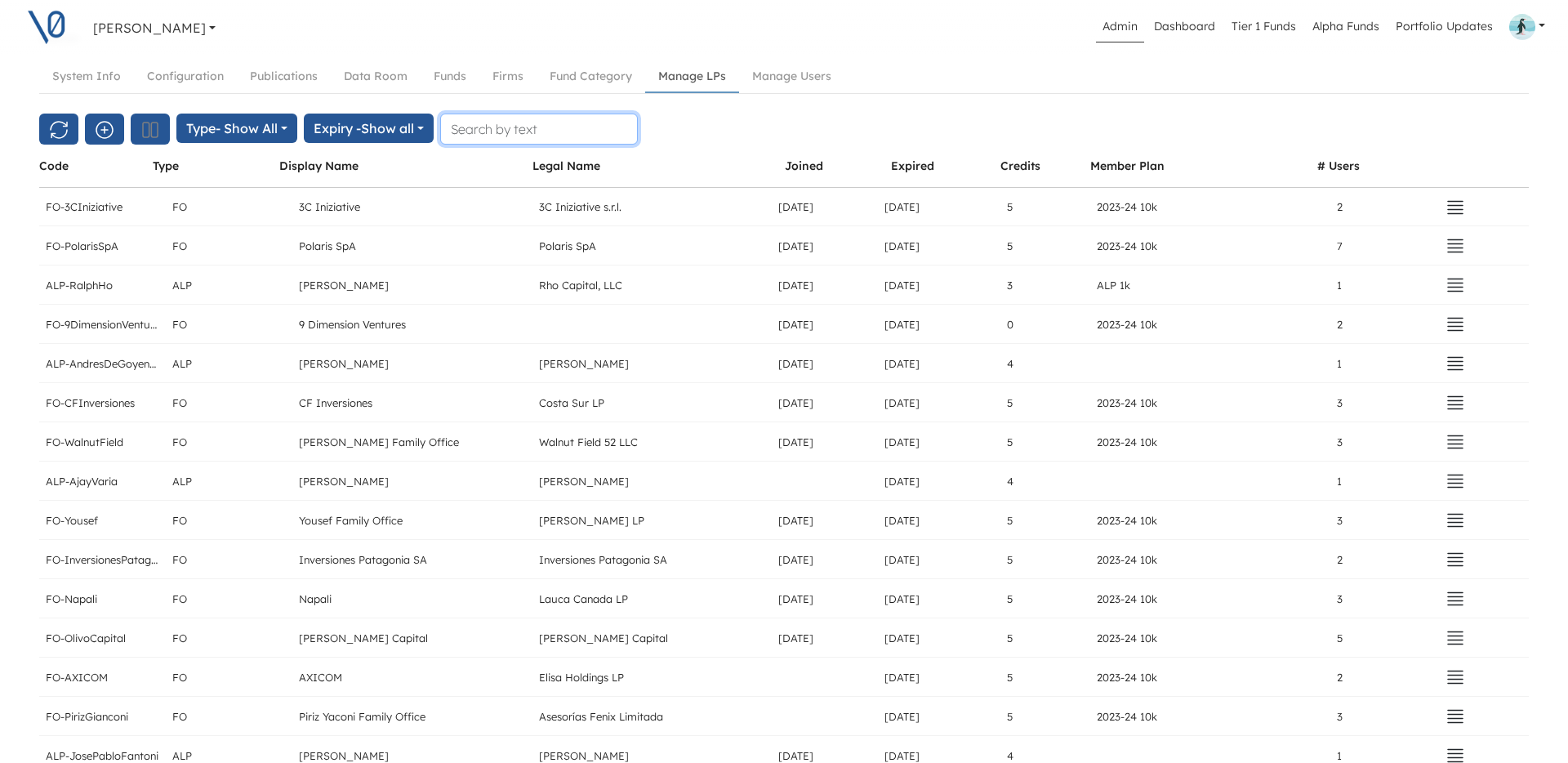
click at [554, 138] on input "text" at bounding box center [538, 129] width 198 height 32
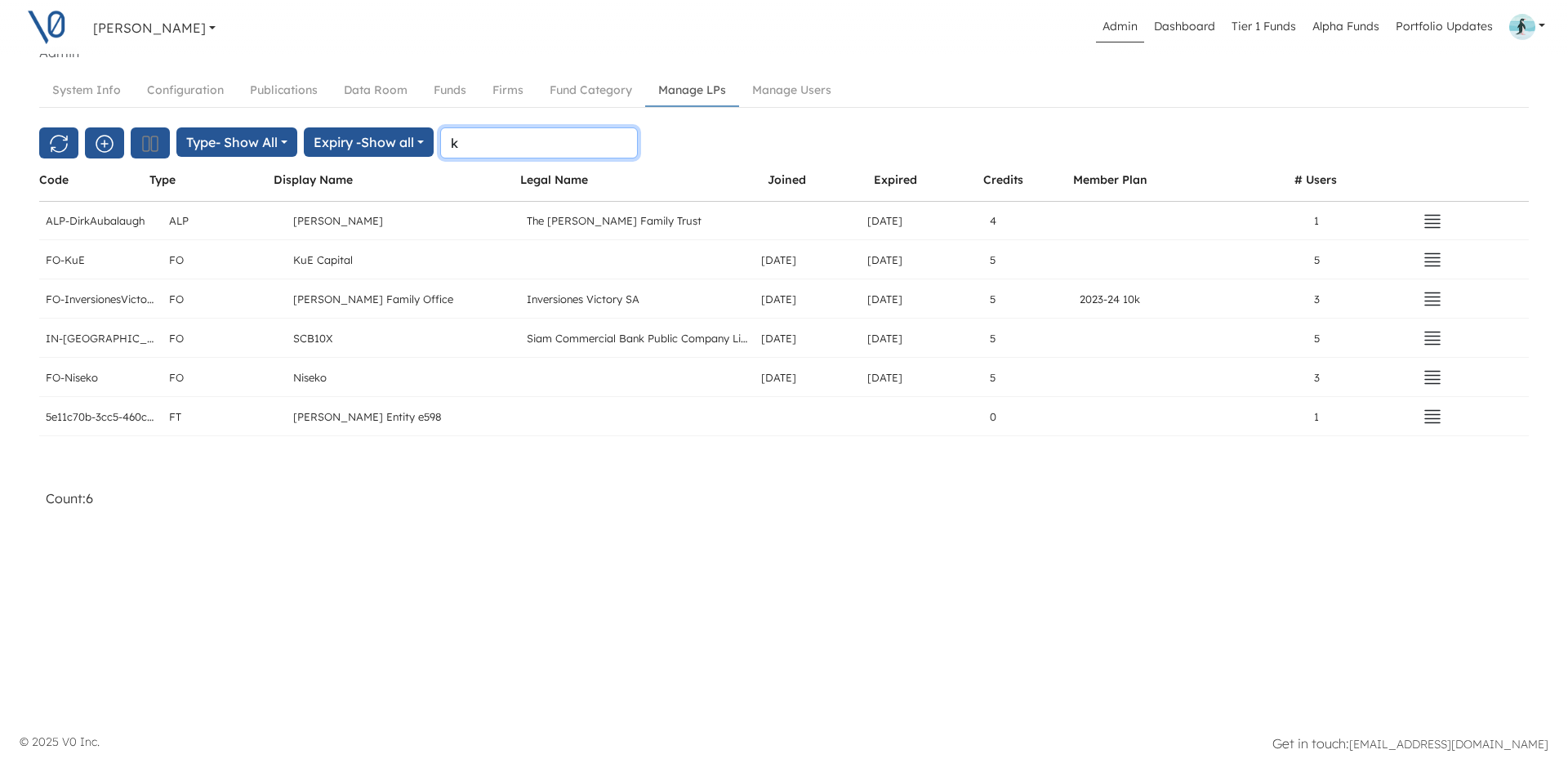
scroll to position [39, 0]
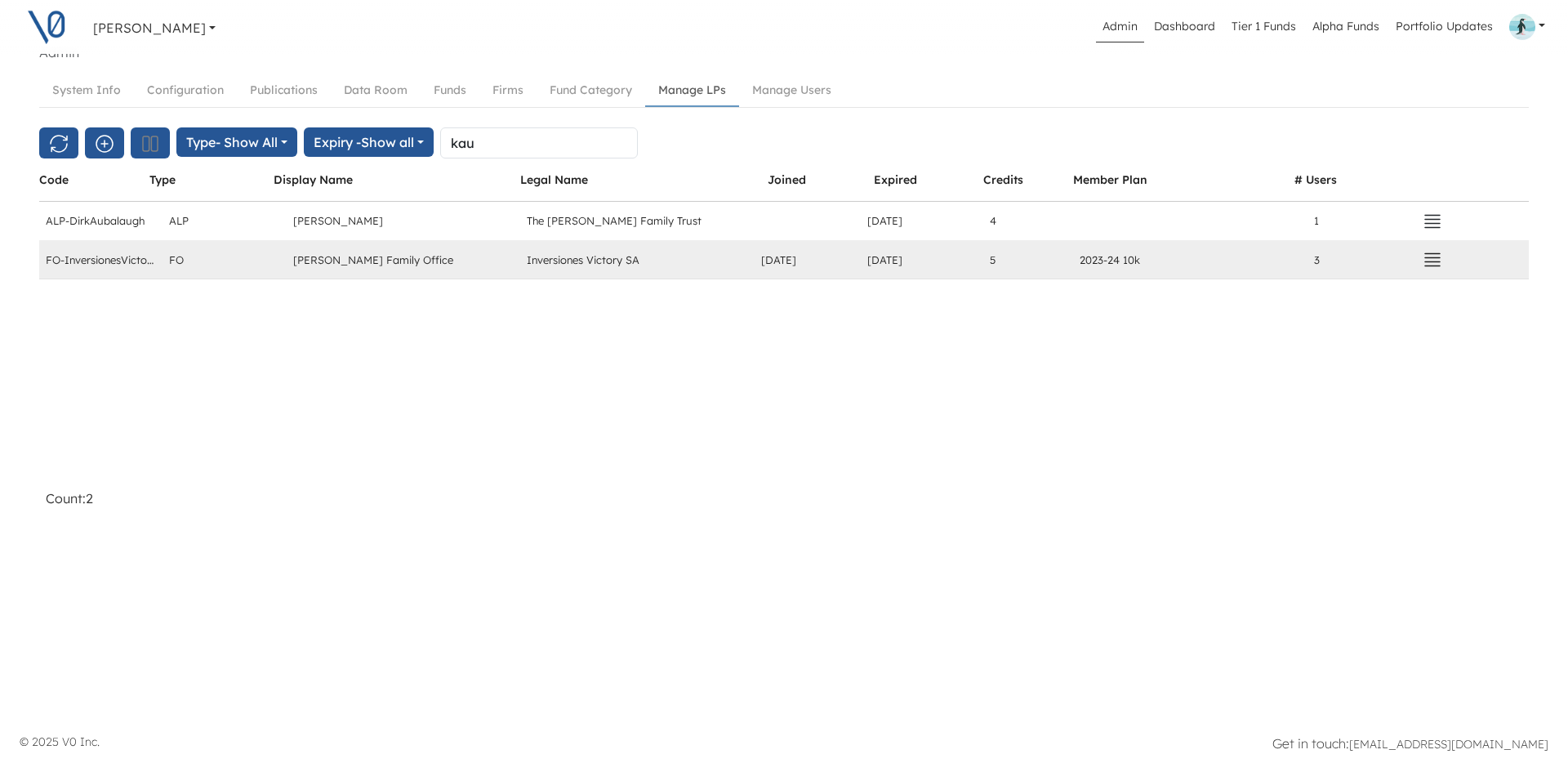
click at [1432, 262] on icon "button" at bounding box center [1432, 260] width 14 height 12
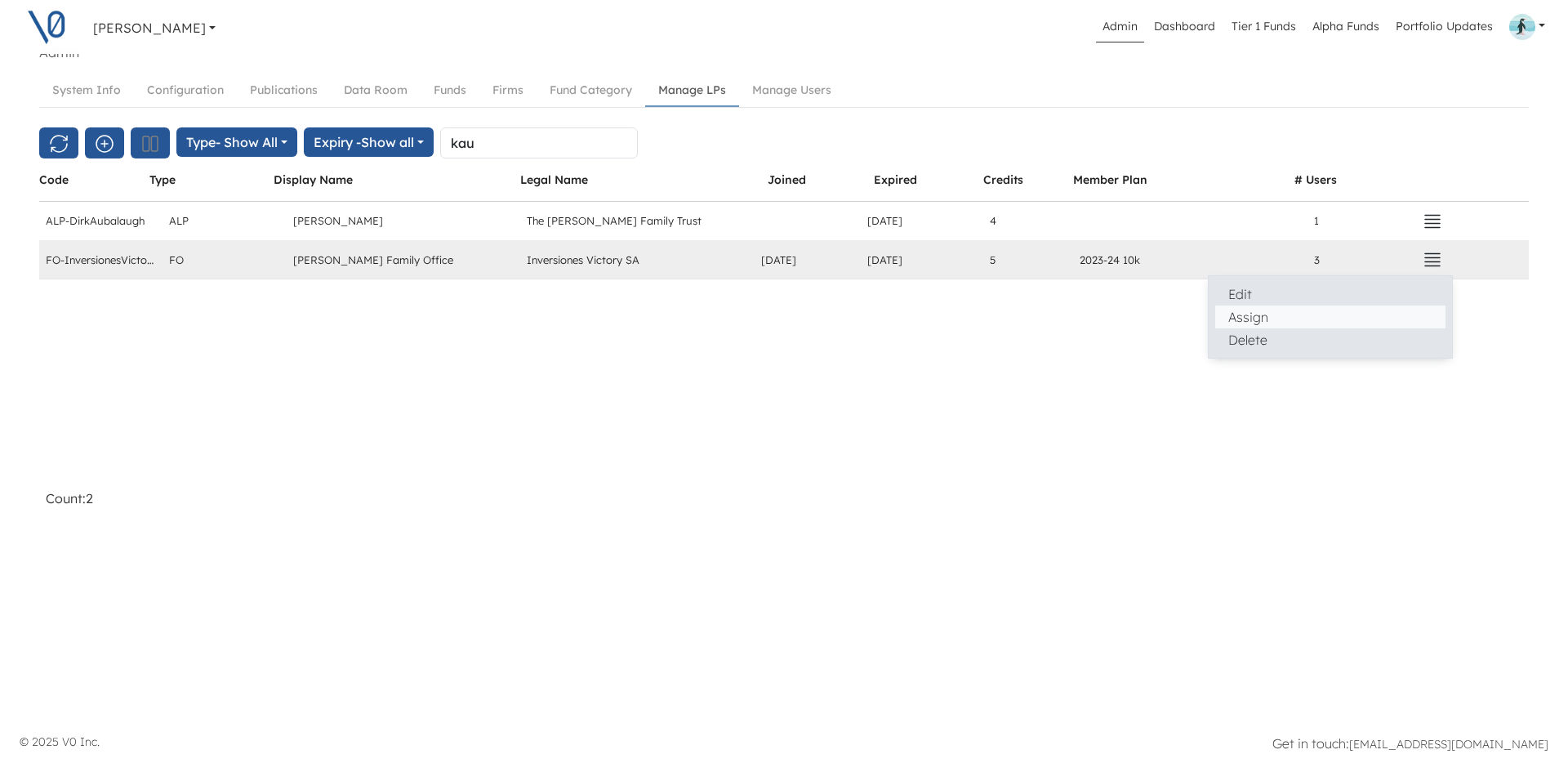
click at [1326, 320] on button "Assign" at bounding box center [1329, 317] width 230 height 23
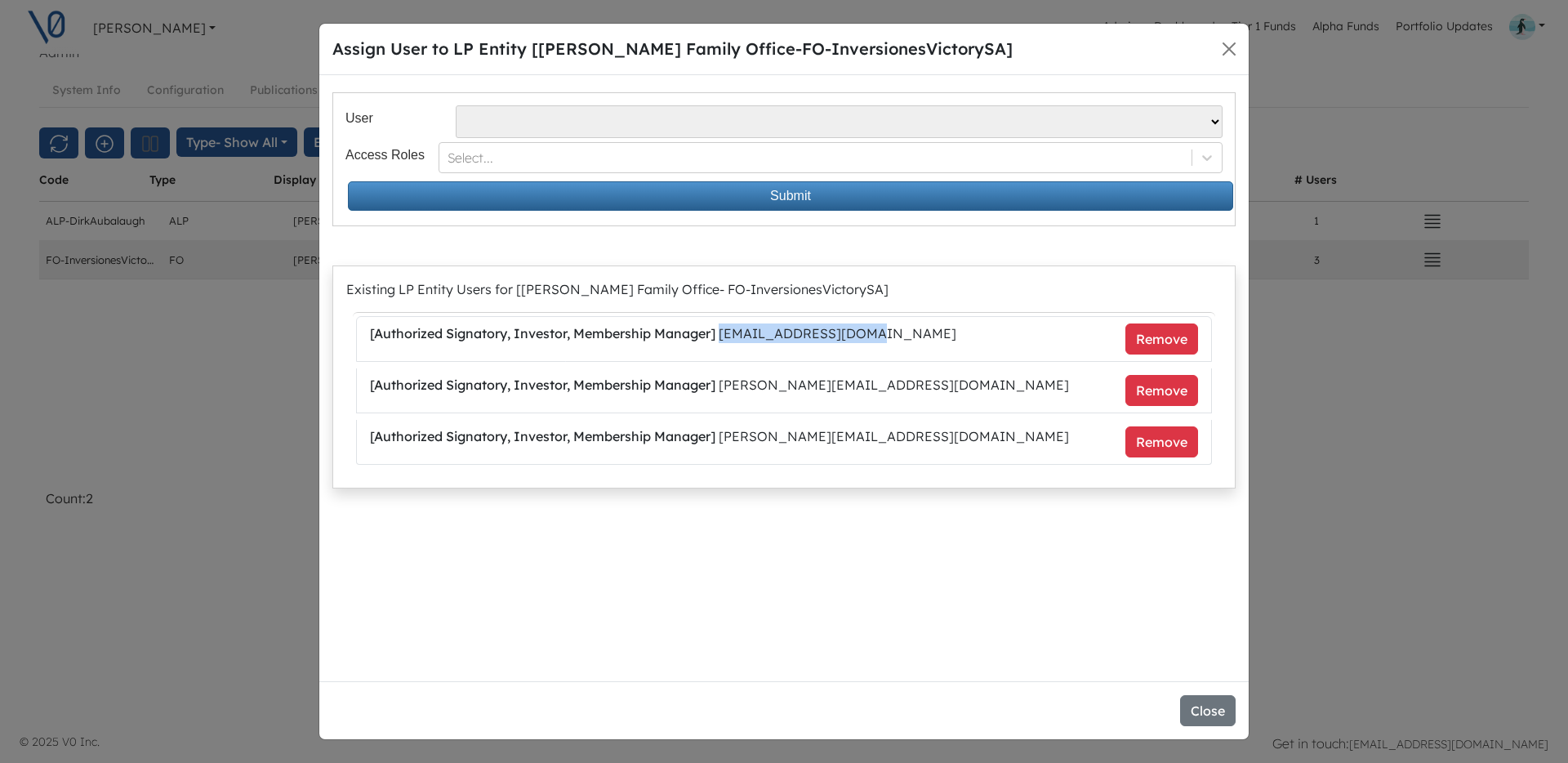
drag, startPoint x: 722, startPoint y: 336, endPoint x: 879, endPoint y: 338, distance: 157.0
click at [881, 338] on li "[ Authorized Signatory, Investor, Membership Manager ] jgarfias@qupalco.com Rem…" at bounding box center [784, 339] width 856 height 46
copy li "[EMAIL_ADDRESS][DOMAIN_NAME]"
drag, startPoint x: 725, startPoint y: 386, endPoint x: 903, endPoint y: 387, distance: 178.0
click at [903, 387] on li "[ Authorized Signatory, Investor, Membership Manager ] melanie@qupalco.com Remo…" at bounding box center [784, 391] width 856 height 45
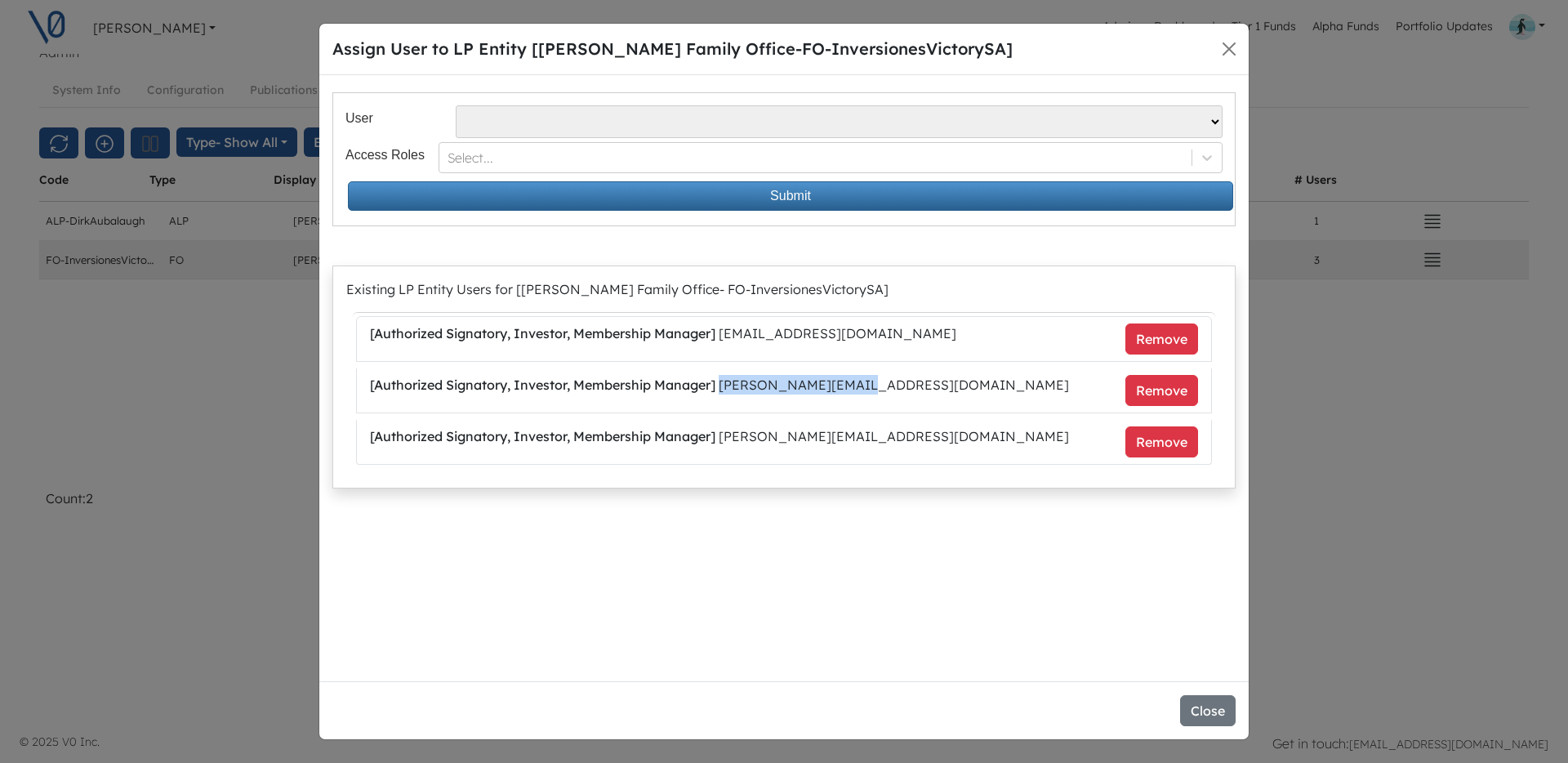
copy li "[PERSON_NAME][EMAIL_ADDRESS][DOMAIN_NAME]"
drag, startPoint x: 725, startPoint y: 435, endPoint x: 924, endPoint y: 434, distance: 199.0
click at [930, 433] on li "[ Authorized Signatory, Investor, Membership Manager ] lionel@tlsfundacion.org …" at bounding box center [784, 442] width 856 height 45
click at [891, 438] on li "[ Authorized Signatory, Investor, Membership Manager ] lionel@tlsfundacion.org …" at bounding box center [784, 442] width 856 height 45
drag, startPoint x: 719, startPoint y: 438, endPoint x: 908, endPoint y: 444, distance: 189.1
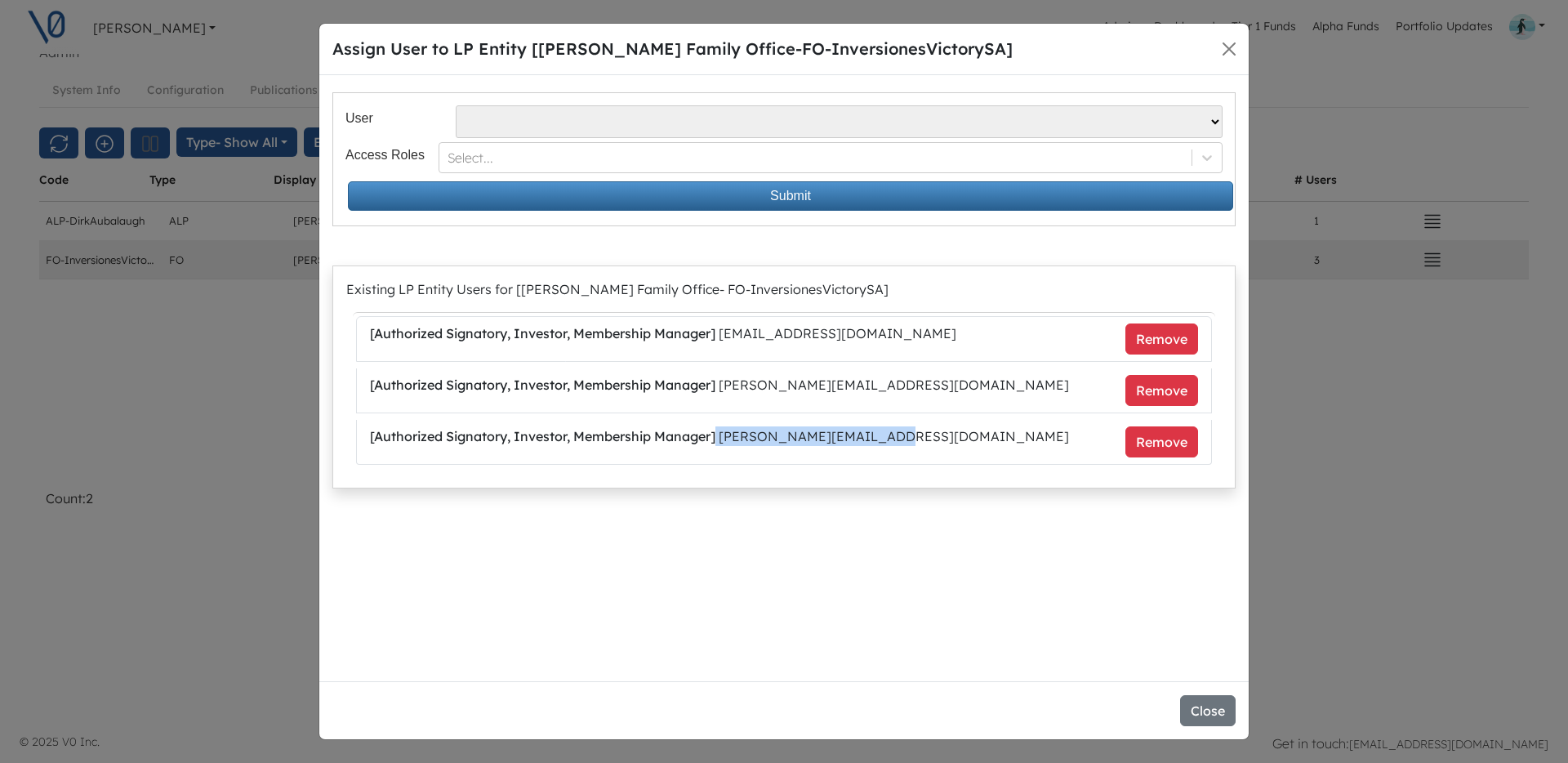
click at [908, 444] on li "[ Authorized Signatory, Investor, Membership Manager ] lionel@tlsfundacion.org …" at bounding box center [784, 442] width 856 height 45
copy li "[PERSON_NAME][EMAIL_ADDRESS][DOMAIN_NAME]"
click at [1206, 705] on button "Close" at bounding box center [1207, 710] width 55 height 32
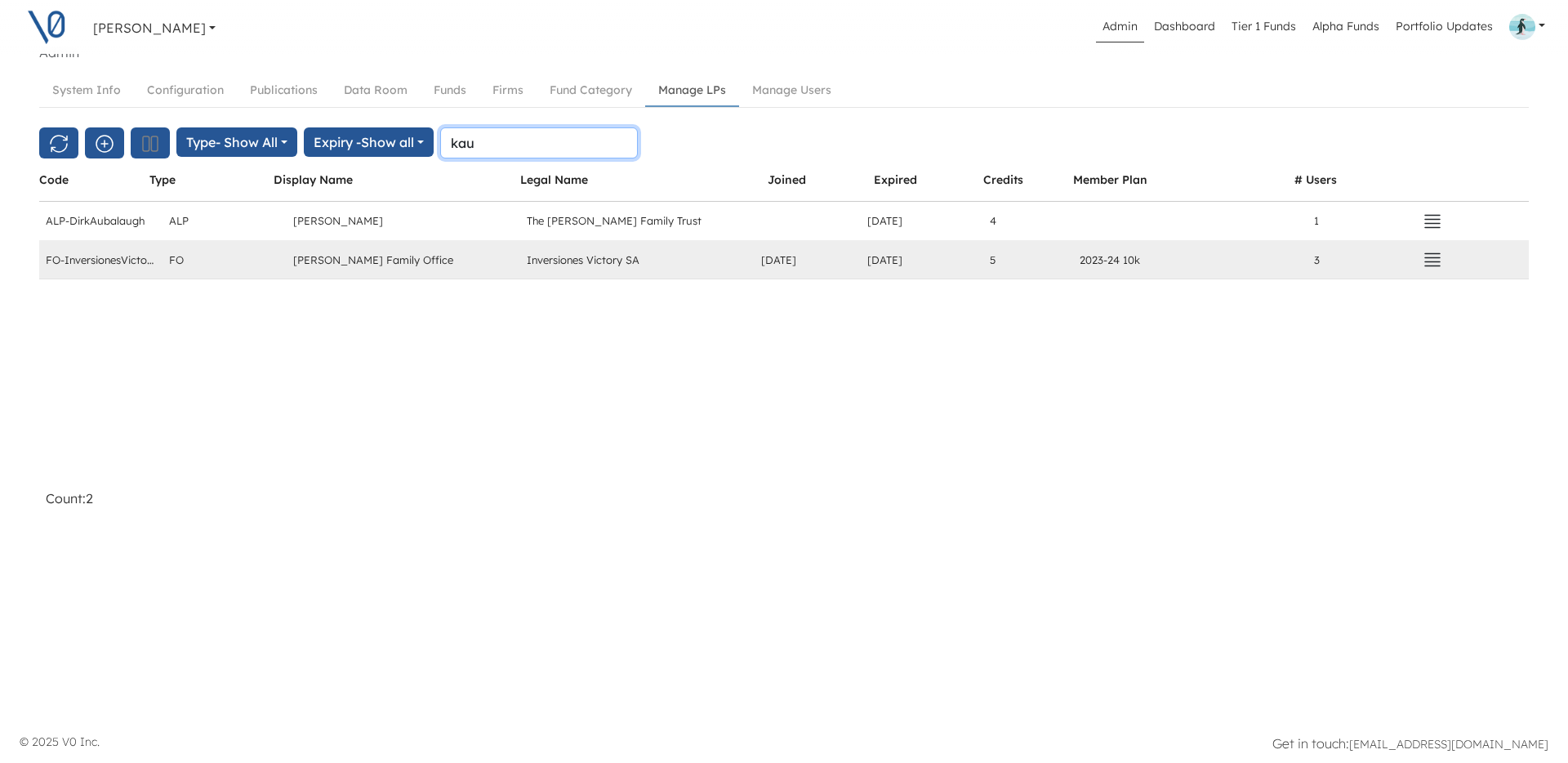
click at [474, 138] on input "kau" at bounding box center [538, 142] width 198 height 32
paste input "Madrileña"
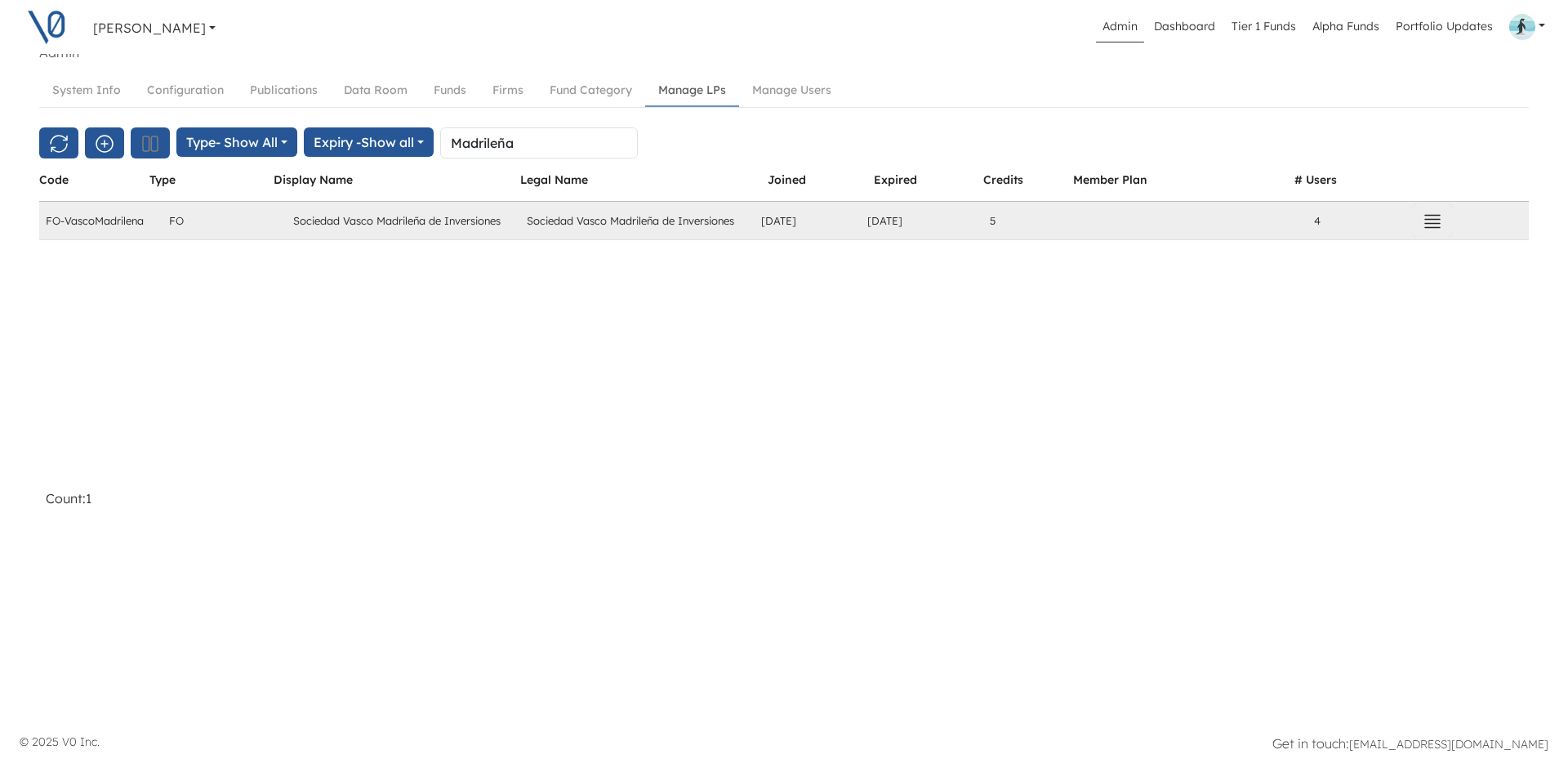
click at [1428, 225] on icon "button" at bounding box center [1432, 222] width 20 height 20
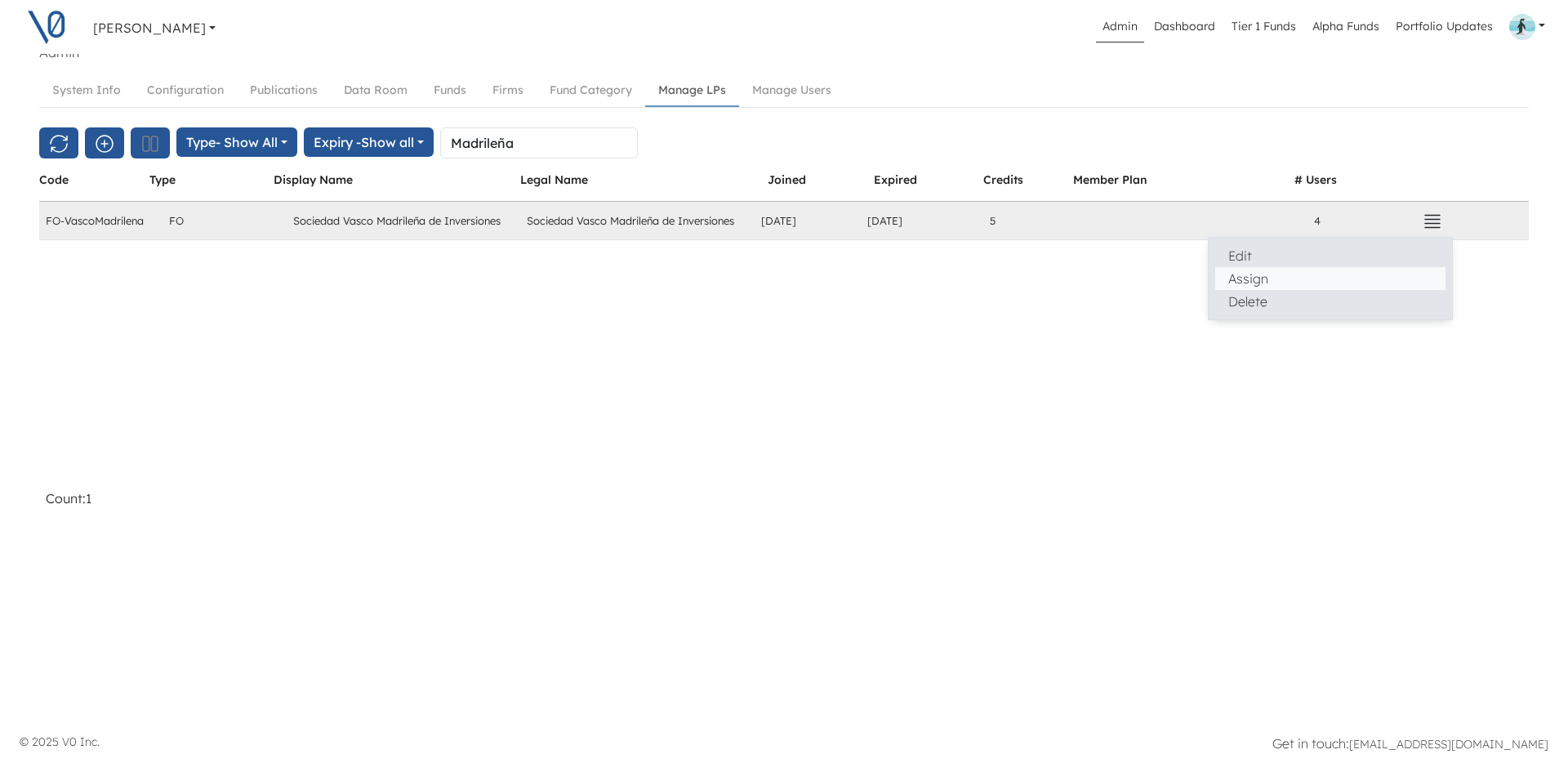
click at [1283, 275] on button "Assign" at bounding box center [1329, 279] width 230 height 23
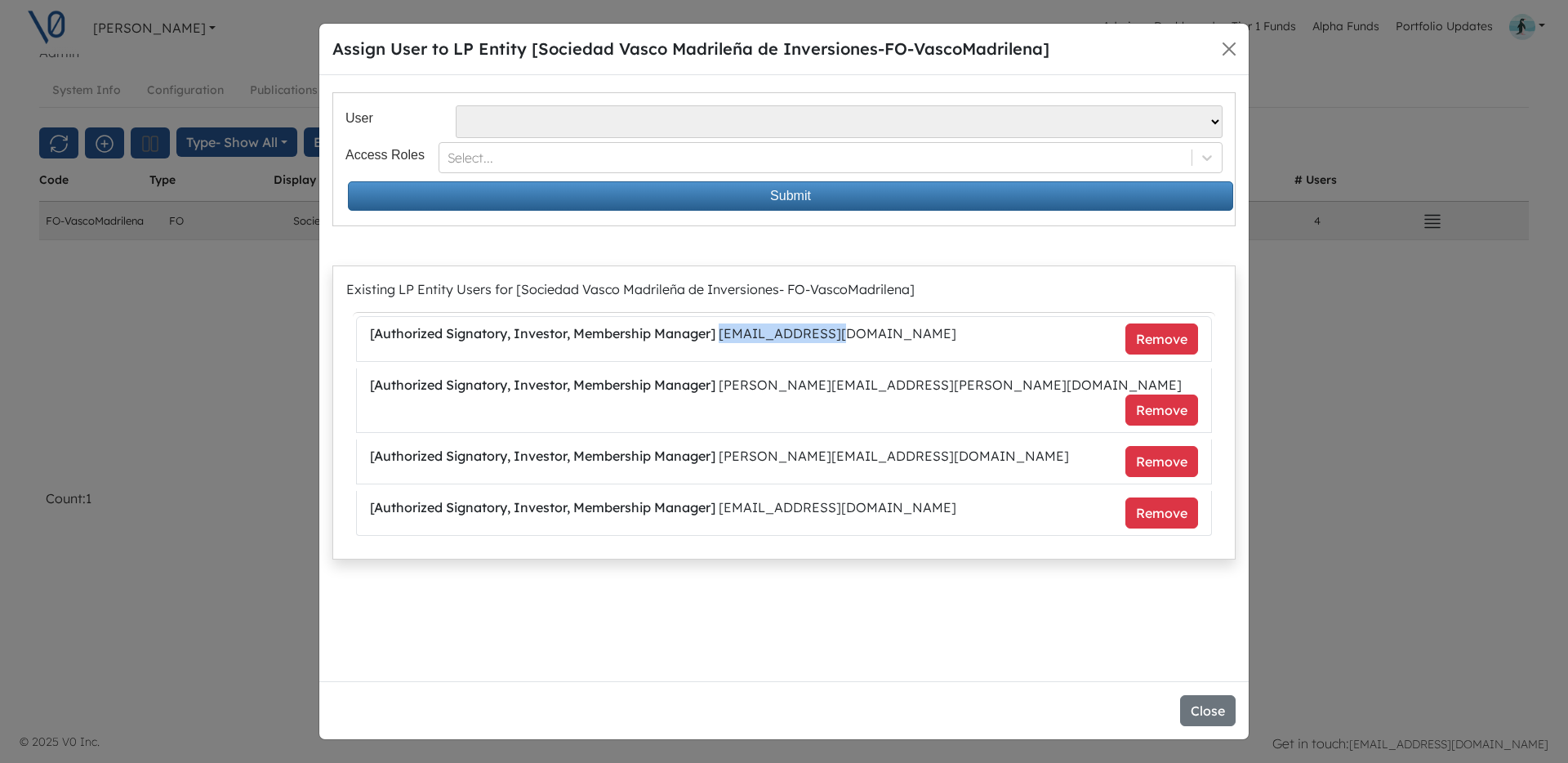
drag, startPoint x: 725, startPoint y: 334, endPoint x: 848, endPoint y: 334, distance: 123.0
click at [848, 334] on li "[ Authorized Signatory, Investor, Membership Manager ] mureta@renta4.es Remove" at bounding box center [784, 339] width 856 height 46
copy li "[EMAIL_ADDRESS][DOMAIN_NAME]"
drag, startPoint x: 724, startPoint y: 386, endPoint x: 925, endPoint y: 383, distance: 201.0
click at [924, 383] on li "[ Authorized Signatory, Investor, Membership Manager ] juancarlos.ureta@renta4.…" at bounding box center [784, 401] width 856 height 65
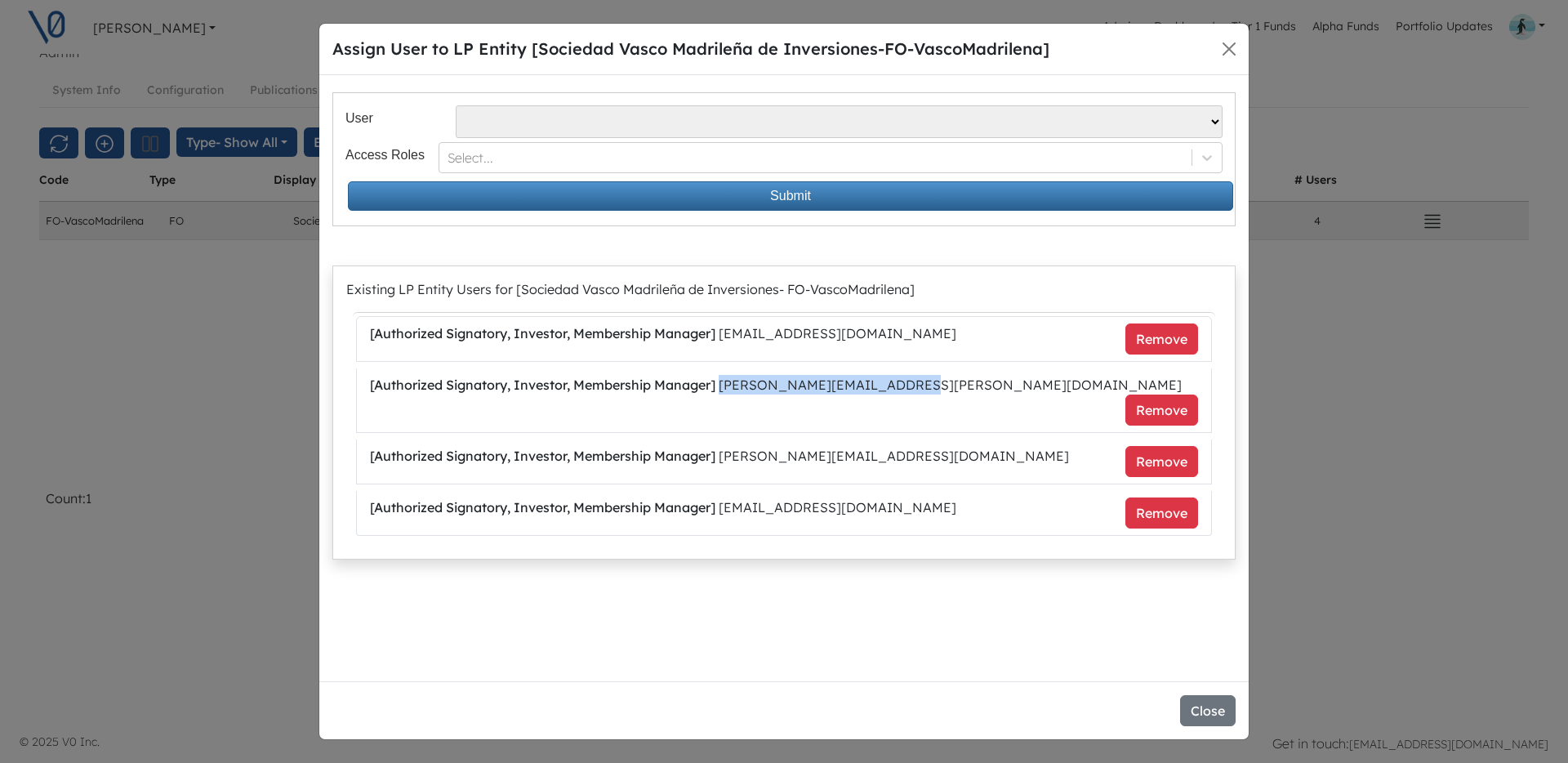
copy li "[PERSON_NAME][EMAIL_ADDRESS][PERSON_NAME][DOMAIN_NAME]"
drag, startPoint x: 721, startPoint y: 436, endPoint x: 907, endPoint y: 439, distance: 186.0
click at [906, 439] on li "[ Authorized Signatory, Investor, Membership Manager ] ines@nvgroup.org Remove" at bounding box center [784, 461] width 856 height 45
copy li "[PERSON_NAME][EMAIL_ADDRESS][DOMAIN_NAME]"
drag, startPoint x: 722, startPoint y: 488, endPoint x: 879, endPoint y: 486, distance: 157.0
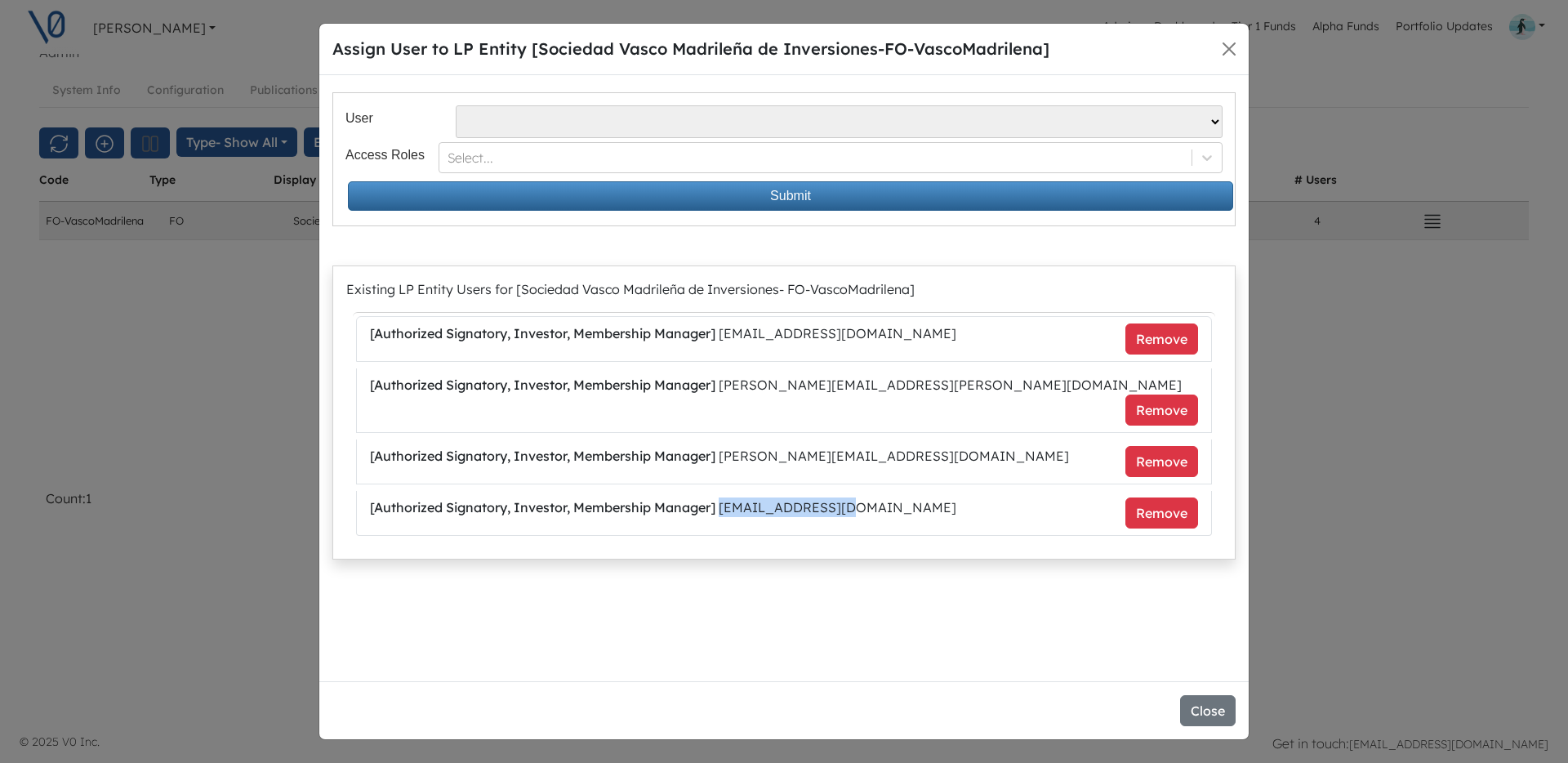
click at [879, 491] on li "[ Authorized Signatory, Investor, Membership Manager ] jcureta@renta4.es Remove" at bounding box center [784, 513] width 856 height 45
copy li "[EMAIL_ADDRESS][DOMAIN_NAME]"
click at [1230, 51] on button "Close" at bounding box center [1228, 49] width 26 height 26
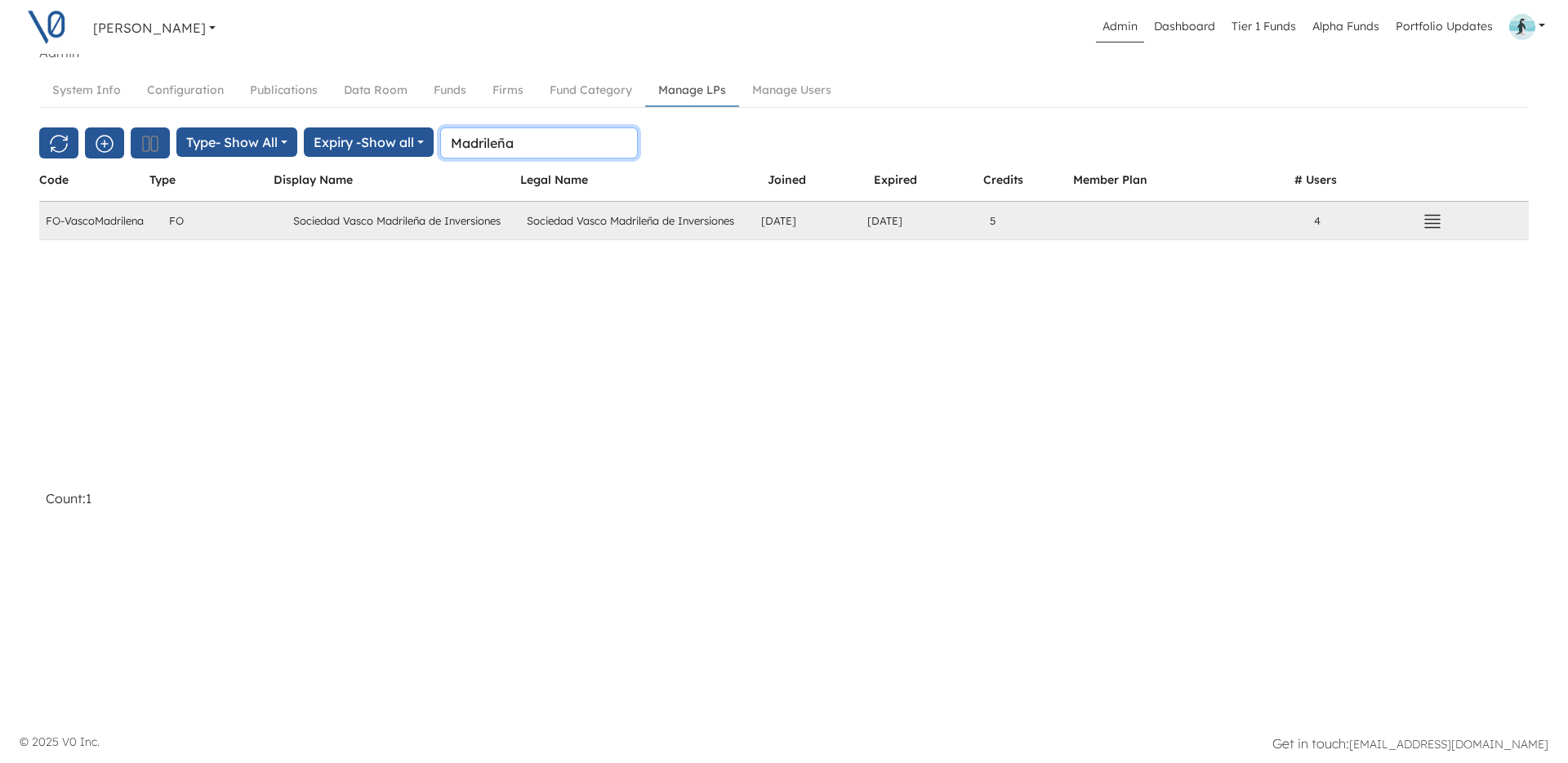
click at [519, 144] on input "Madrileña" at bounding box center [538, 142] width 198 height 32
paste input "Piamonte"
click at [1428, 222] on icon "button" at bounding box center [1432, 222] width 20 height 20
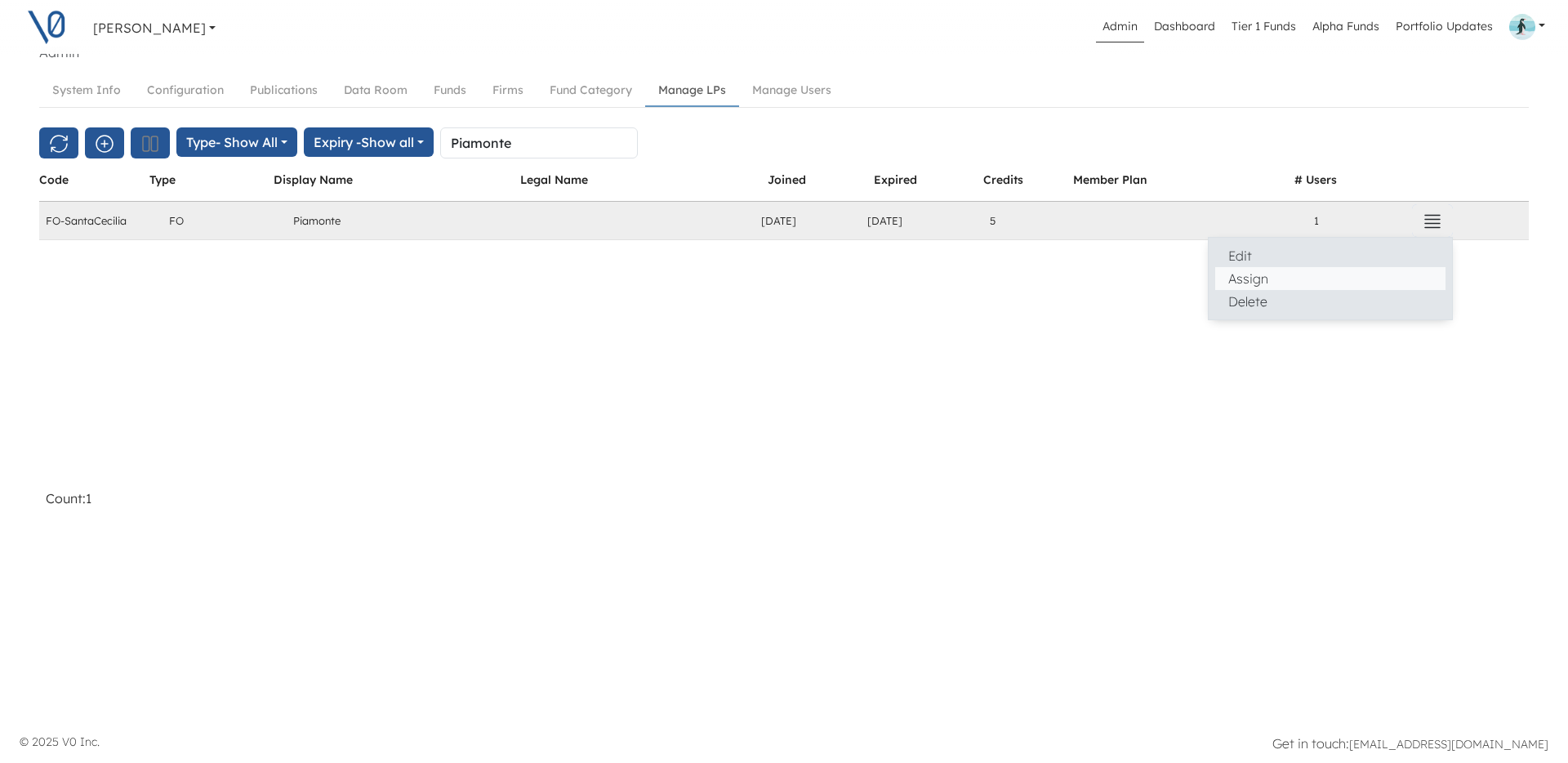
click at [1273, 275] on button "Assign" at bounding box center [1329, 279] width 230 height 23
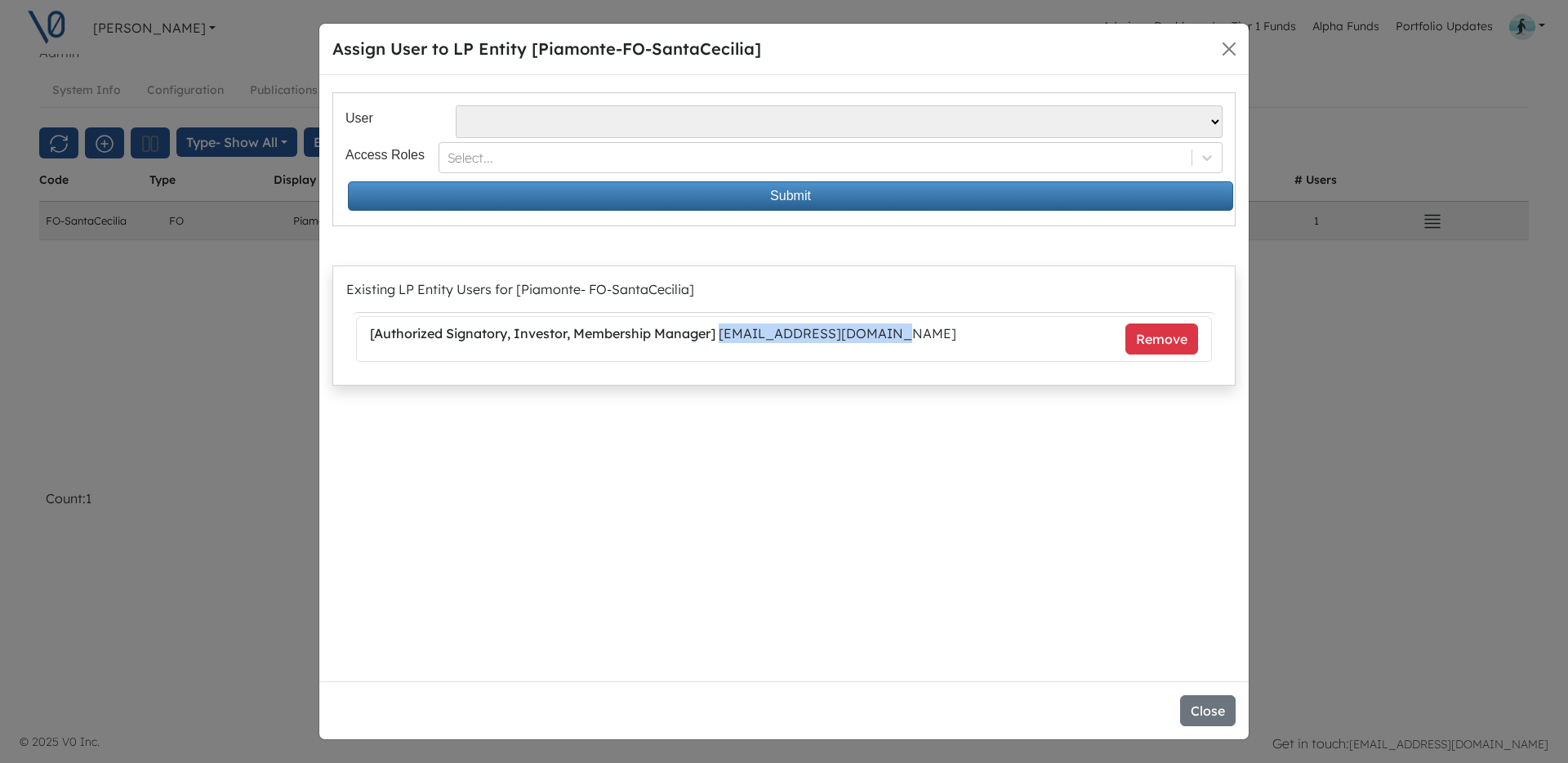
drag, startPoint x: 725, startPoint y: 335, endPoint x: 883, endPoint y: 330, distance: 158.1
click at [883, 330] on li "[ Authorized Signatory, Investor, Membership Manager ] apipino@santacecilia.cl …" at bounding box center [784, 339] width 856 height 46
copy li "[EMAIL_ADDRESS][DOMAIN_NAME]"
click at [625, 121] on select "Jesus O Lanza Losa - jl@spinnaker.mx Maik Burose - maik@frayleon.com Alejandro …" at bounding box center [838, 121] width 766 height 32
click at [1230, 51] on button "Close" at bounding box center [1228, 49] width 26 height 26
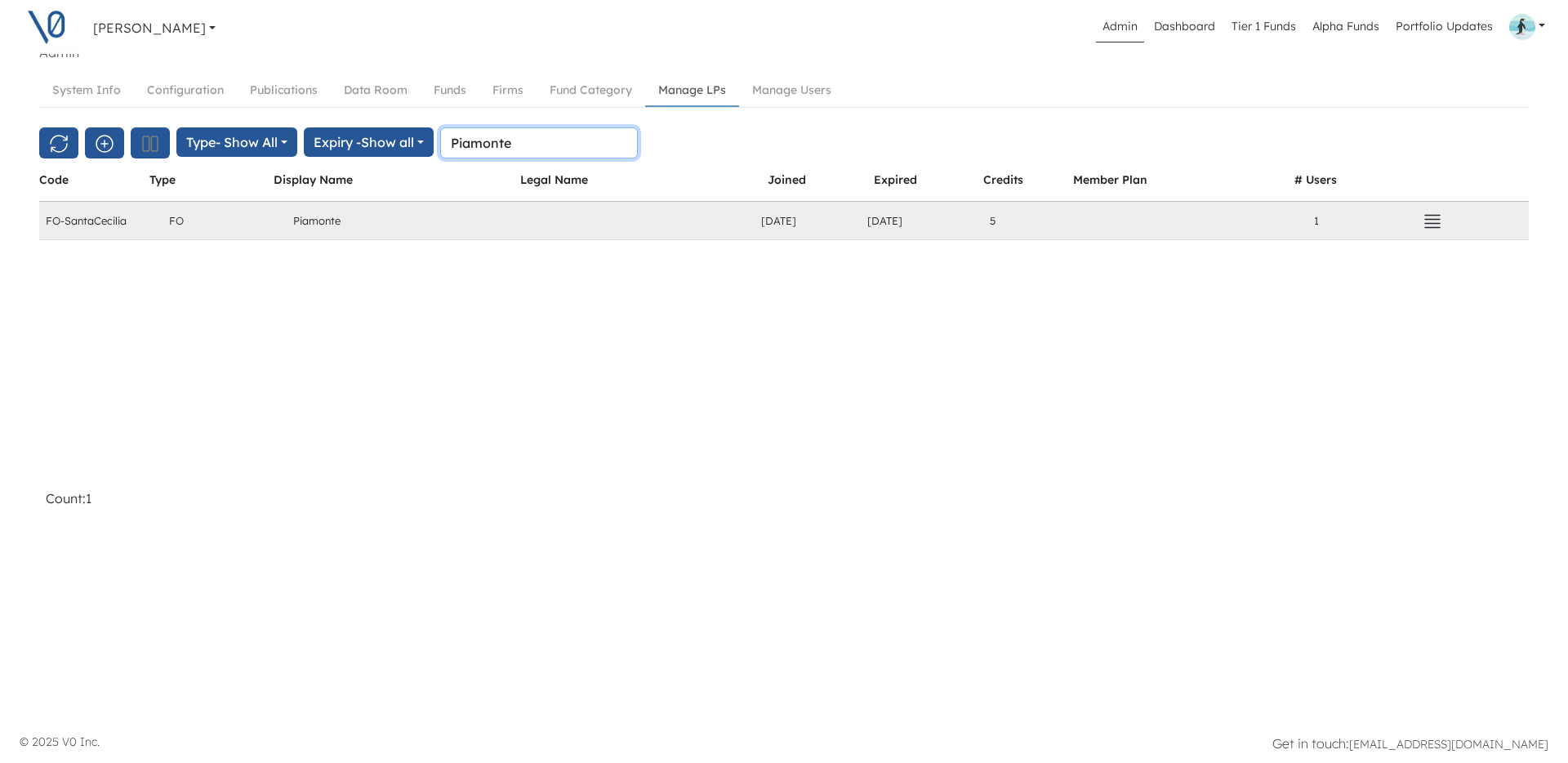
click at [506, 144] on input "Piamonte" at bounding box center [538, 142] width 198 height 32
click at [1434, 223] on icon "button" at bounding box center [1432, 221] width 14 height 12
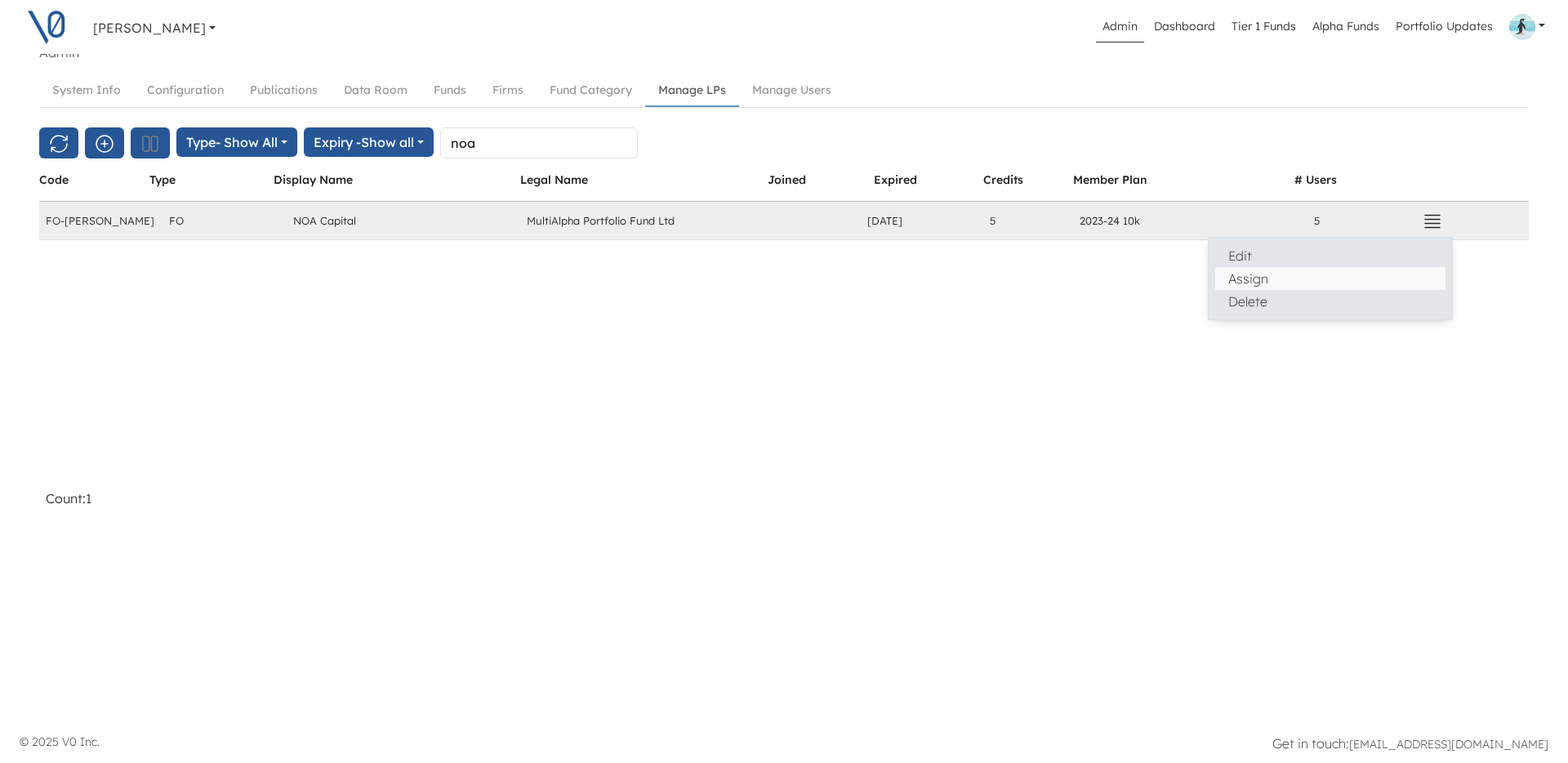
click at [1236, 285] on button "Assign" at bounding box center [1329, 279] width 230 height 23
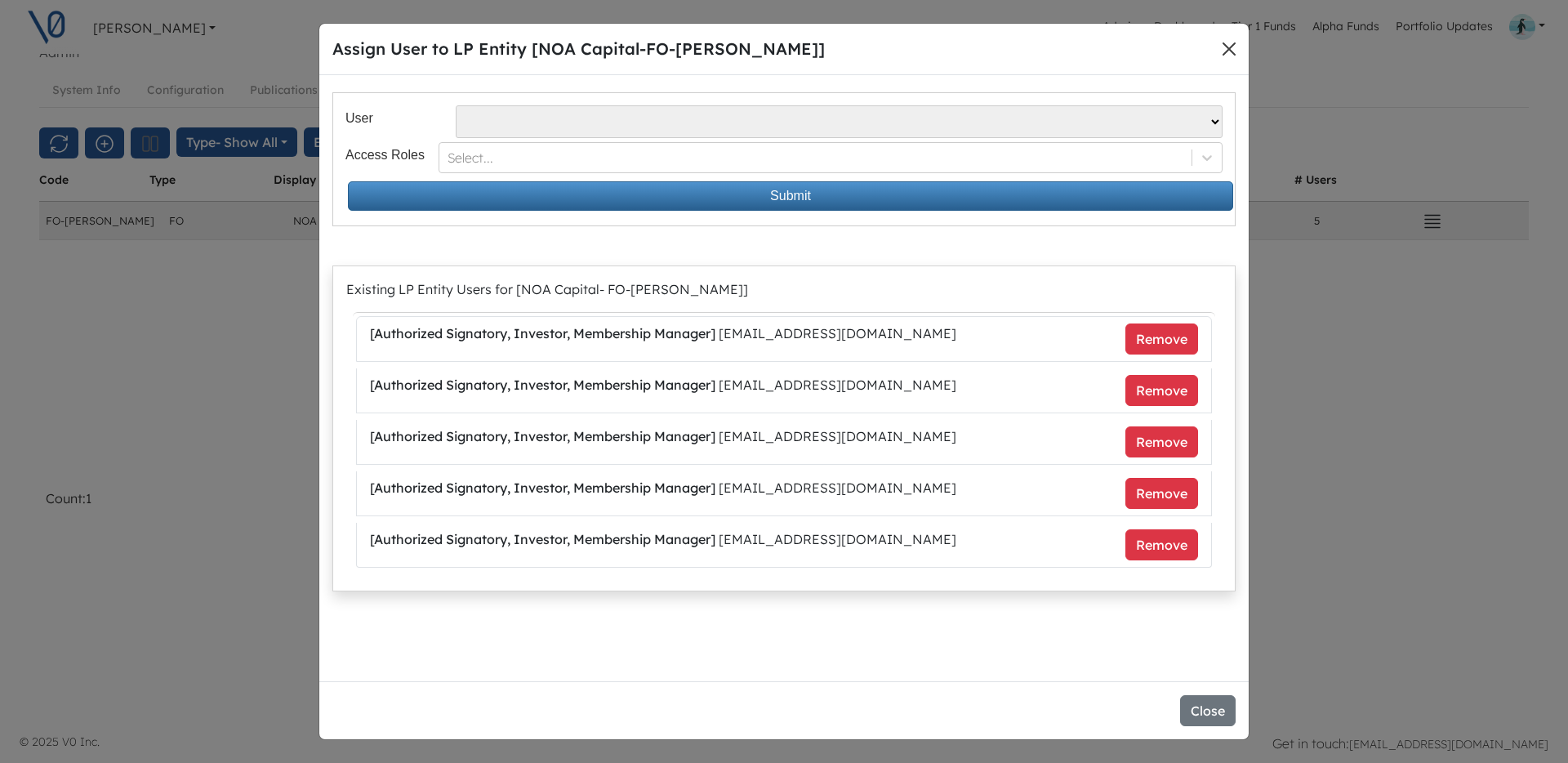
click at [1229, 48] on button "Close" at bounding box center [1228, 49] width 26 height 26
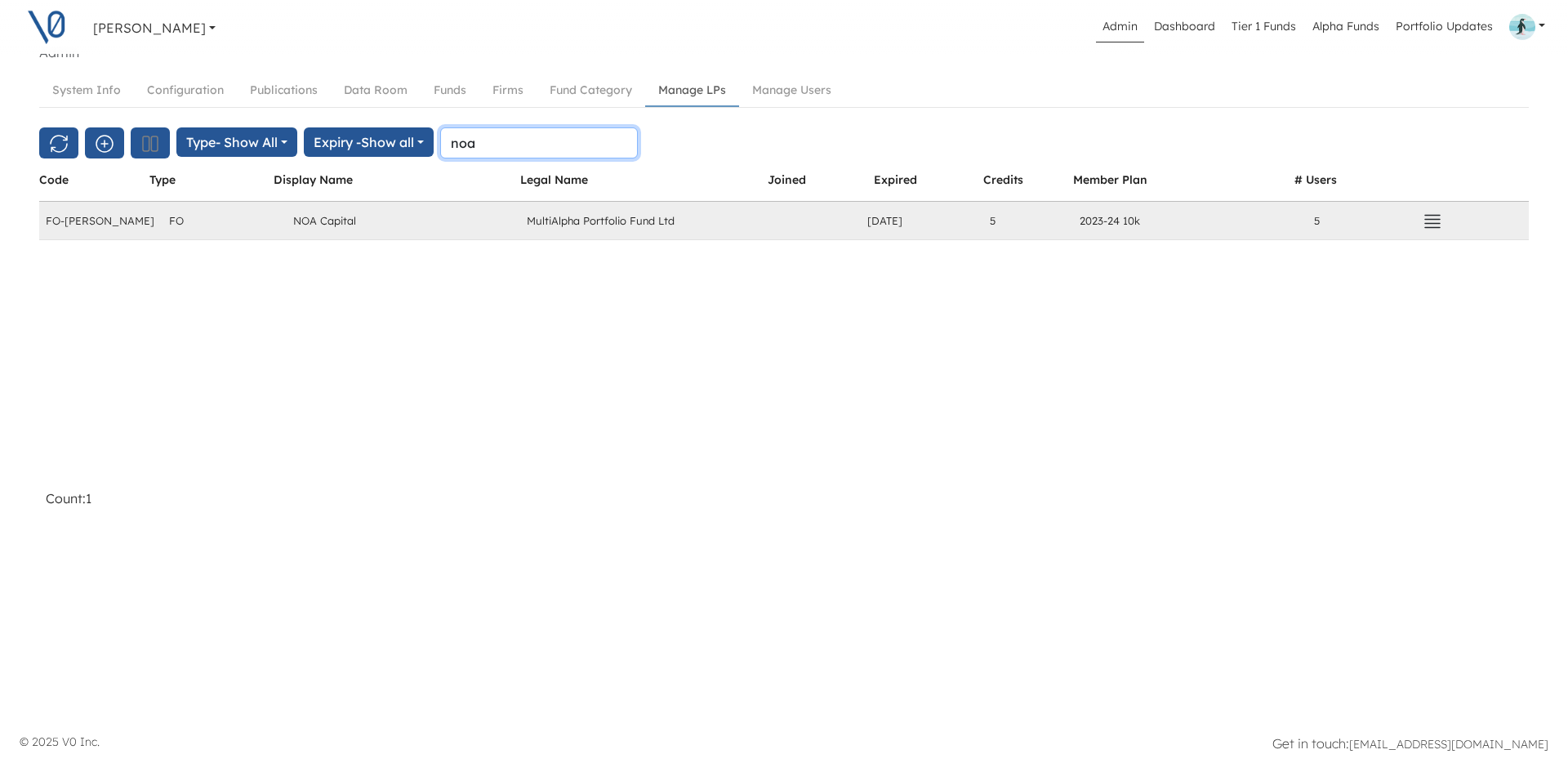
click at [508, 149] on input "noa" at bounding box center [538, 142] width 198 height 32
type input "5md"
click at [1426, 222] on icon "button" at bounding box center [1432, 222] width 20 height 20
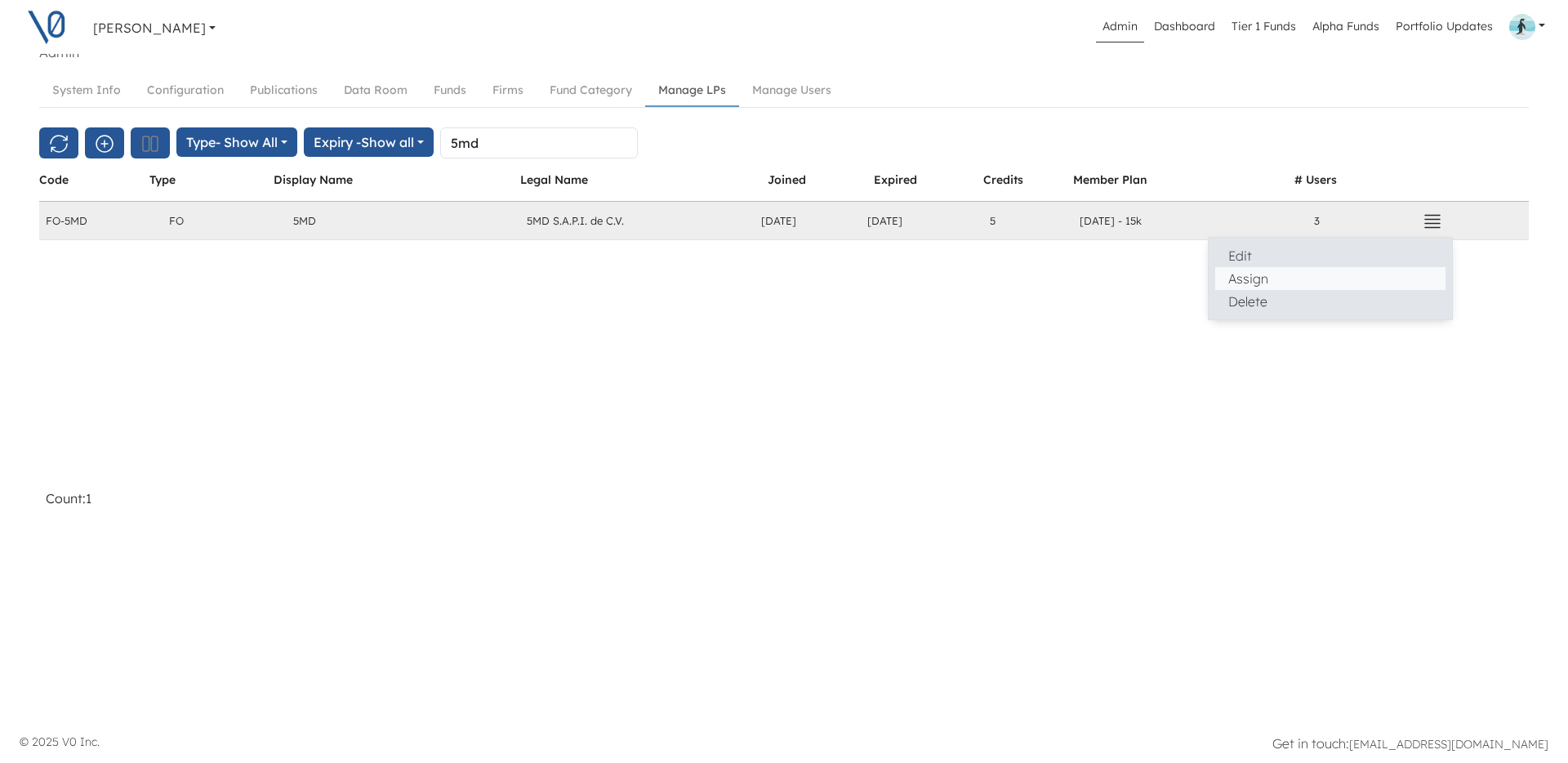
click at [1303, 271] on button "Assign" at bounding box center [1329, 279] width 230 height 23
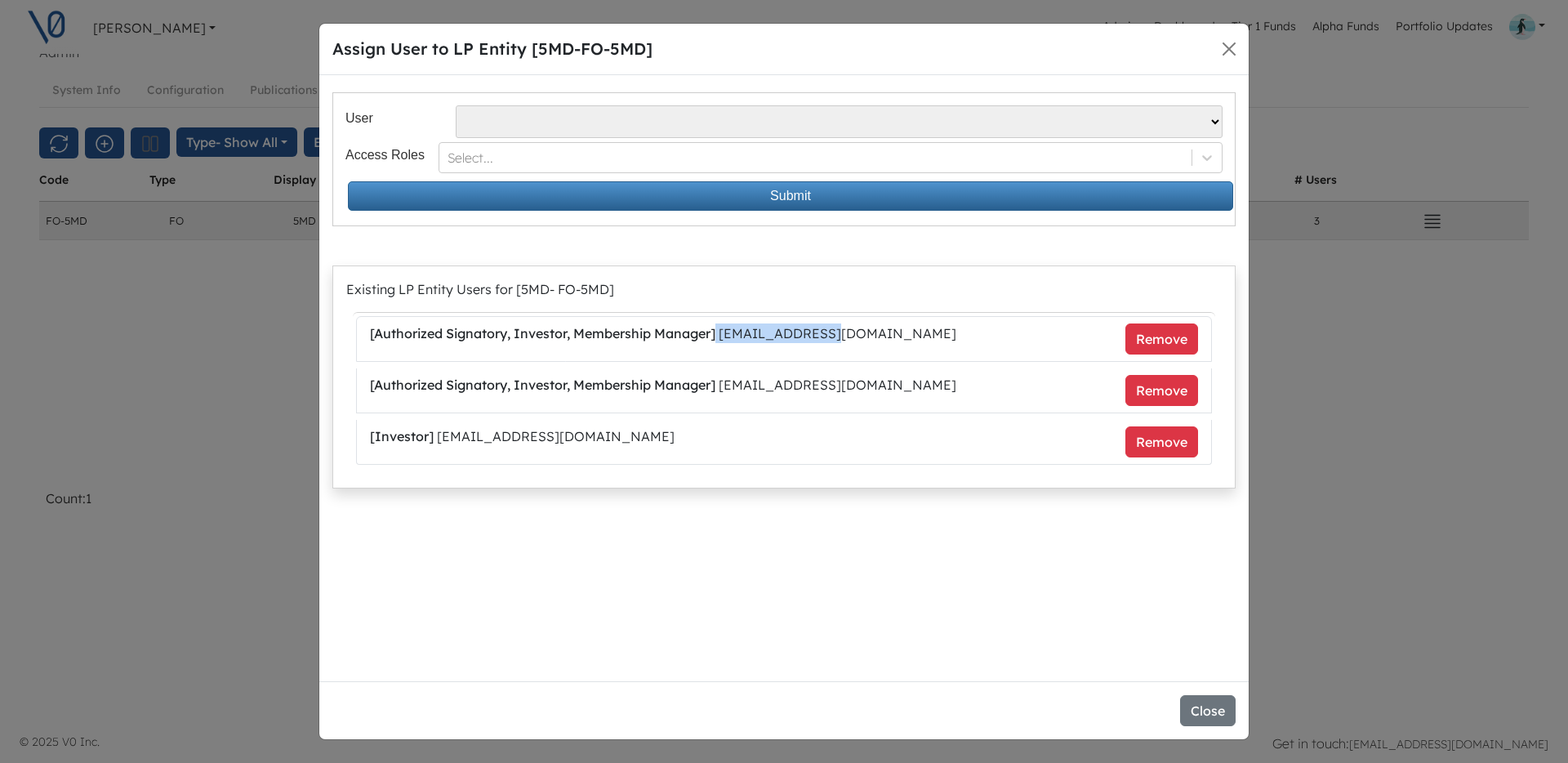
drag, startPoint x: 826, startPoint y: 333, endPoint x: 721, endPoint y: 342, distance: 105.4
click at [721, 340] on li "[ Authorized Signatory, Investor, Membership Manager ] jl@spinnaker.mx Remove" at bounding box center [784, 339] width 856 height 46
copy li "[EMAIL_ADDRESS][DOMAIN_NAME]"
drag, startPoint x: 877, startPoint y: 385, endPoint x: 726, endPoint y: 389, distance: 151.1
click at [724, 388] on li "[ Authorized Signatory, Investor, Membership Manager ] juanpablo@spinnaker.mx R…" at bounding box center [784, 391] width 856 height 45
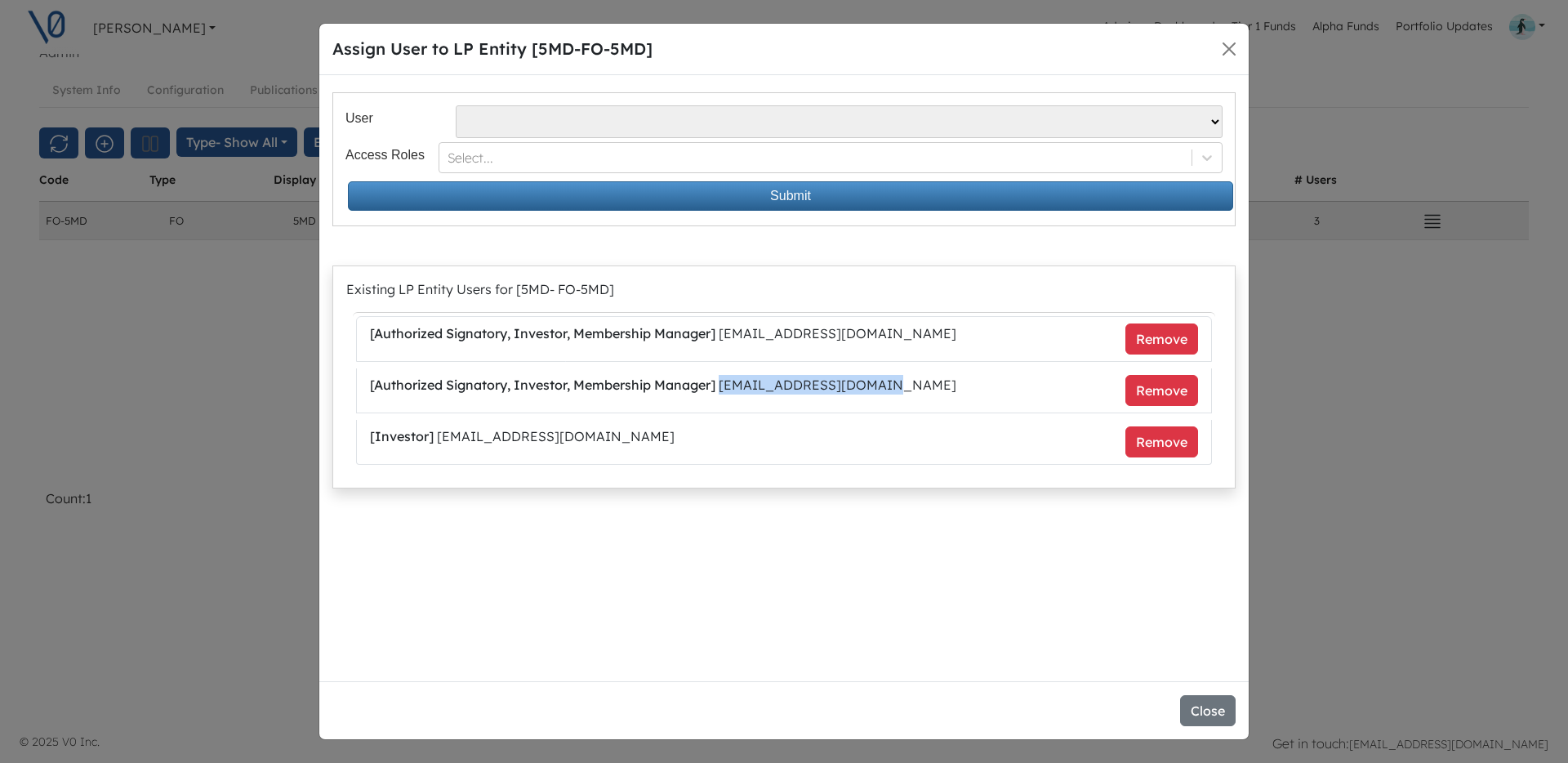
copy li "[EMAIL_ADDRESS][DOMAIN_NAME]"
drag, startPoint x: 436, startPoint y: 437, endPoint x: 639, endPoint y: 424, distance: 203.4
click at [639, 424] on li "[ Investor ] mercedes@spinnaker.mx Remove" at bounding box center [784, 442] width 856 height 45
click at [614, 430] on li "[ Investor ] mercedes@spinnaker.mx Remove" at bounding box center [784, 442] width 856 height 45
drag, startPoint x: 441, startPoint y: 437, endPoint x: 600, endPoint y: 434, distance: 159.0
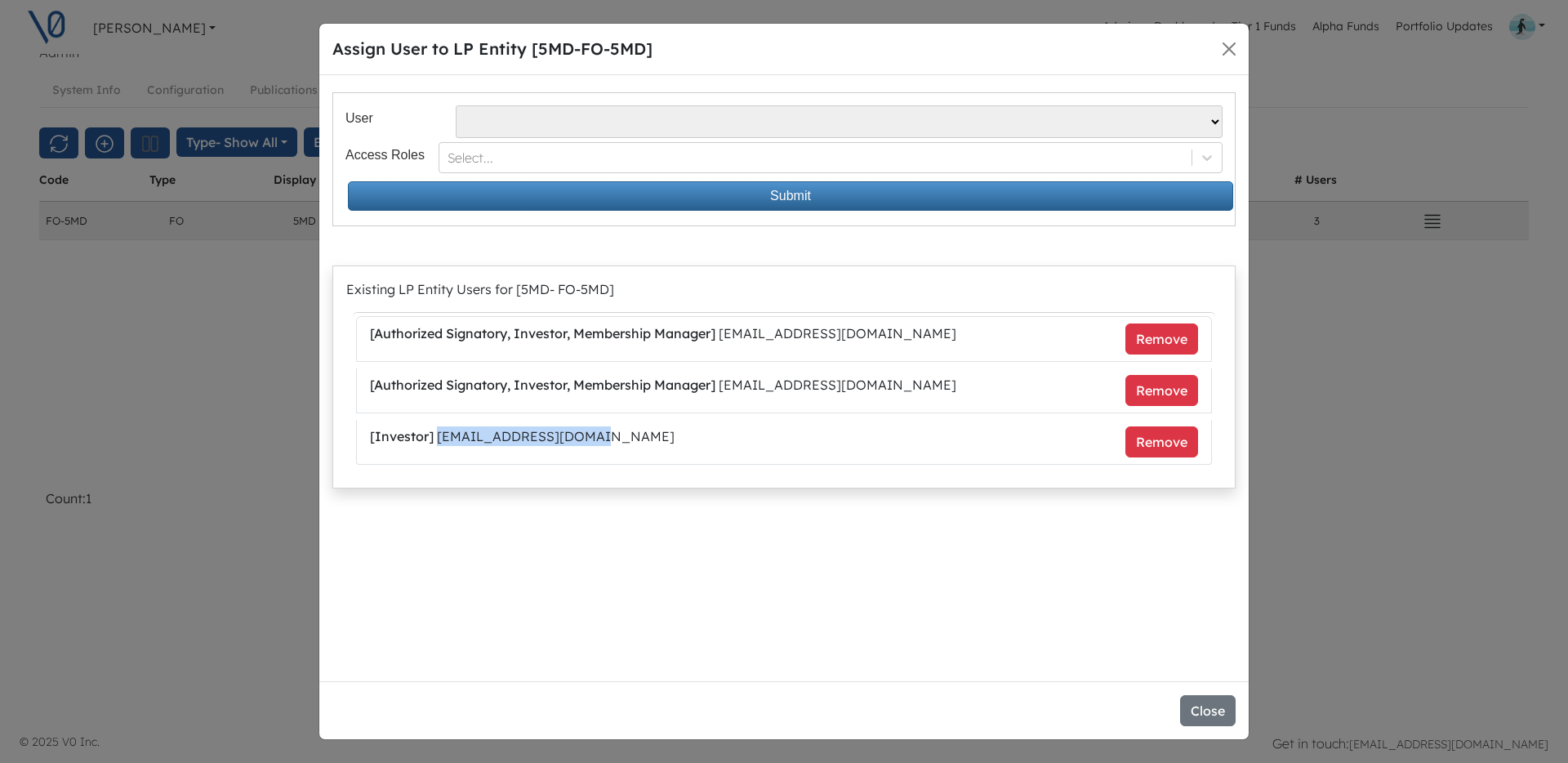
click at [600, 434] on li "[ Investor ] mercedes@spinnaker.mx Remove" at bounding box center [784, 442] width 856 height 45
click at [1229, 52] on button "Close" at bounding box center [1228, 49] width 26 height 26
